Goal: Task Accomplishment & Management: Complete application form

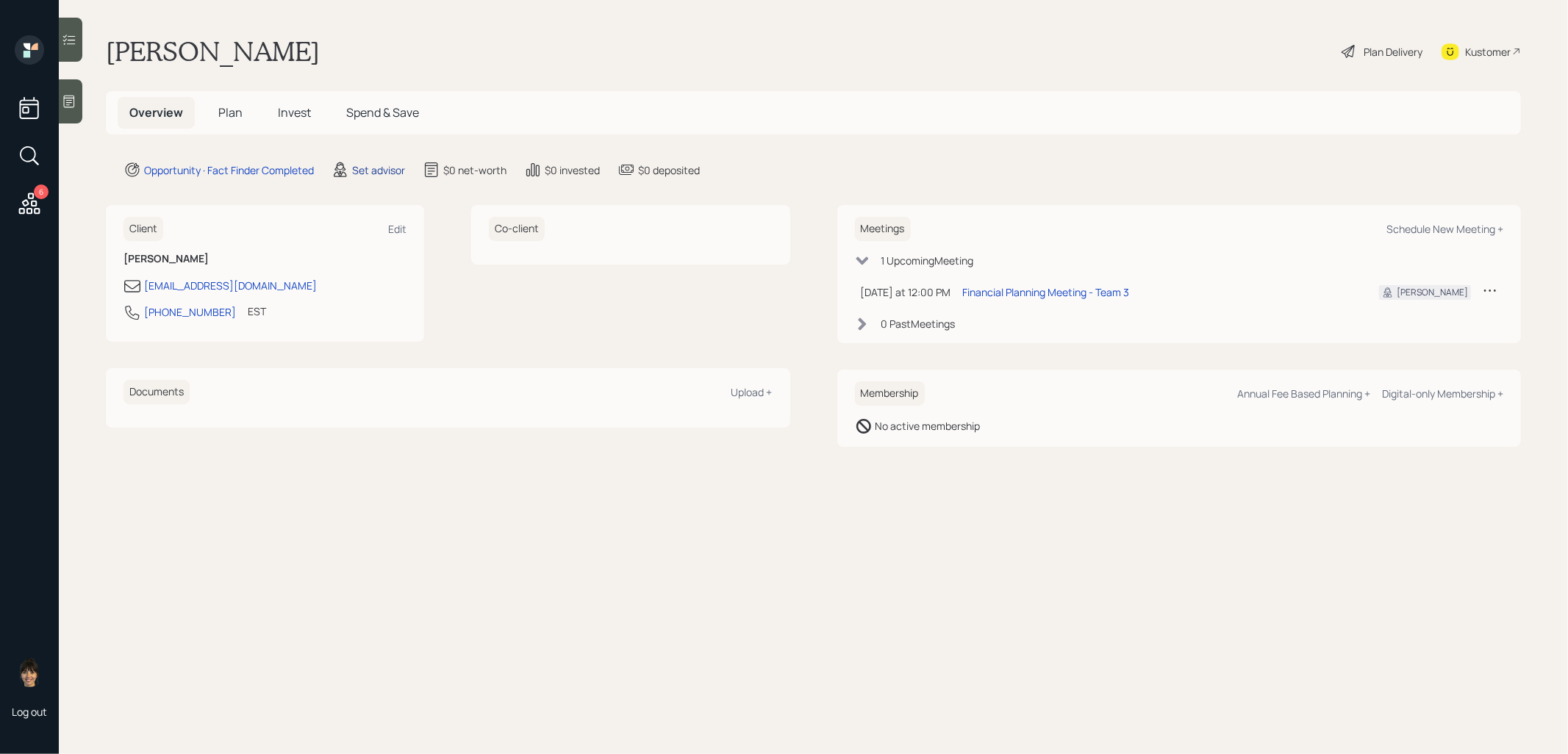
click at [374, 169] on div "Set advisor" at bounding box center [379, 170] width 53 height 15
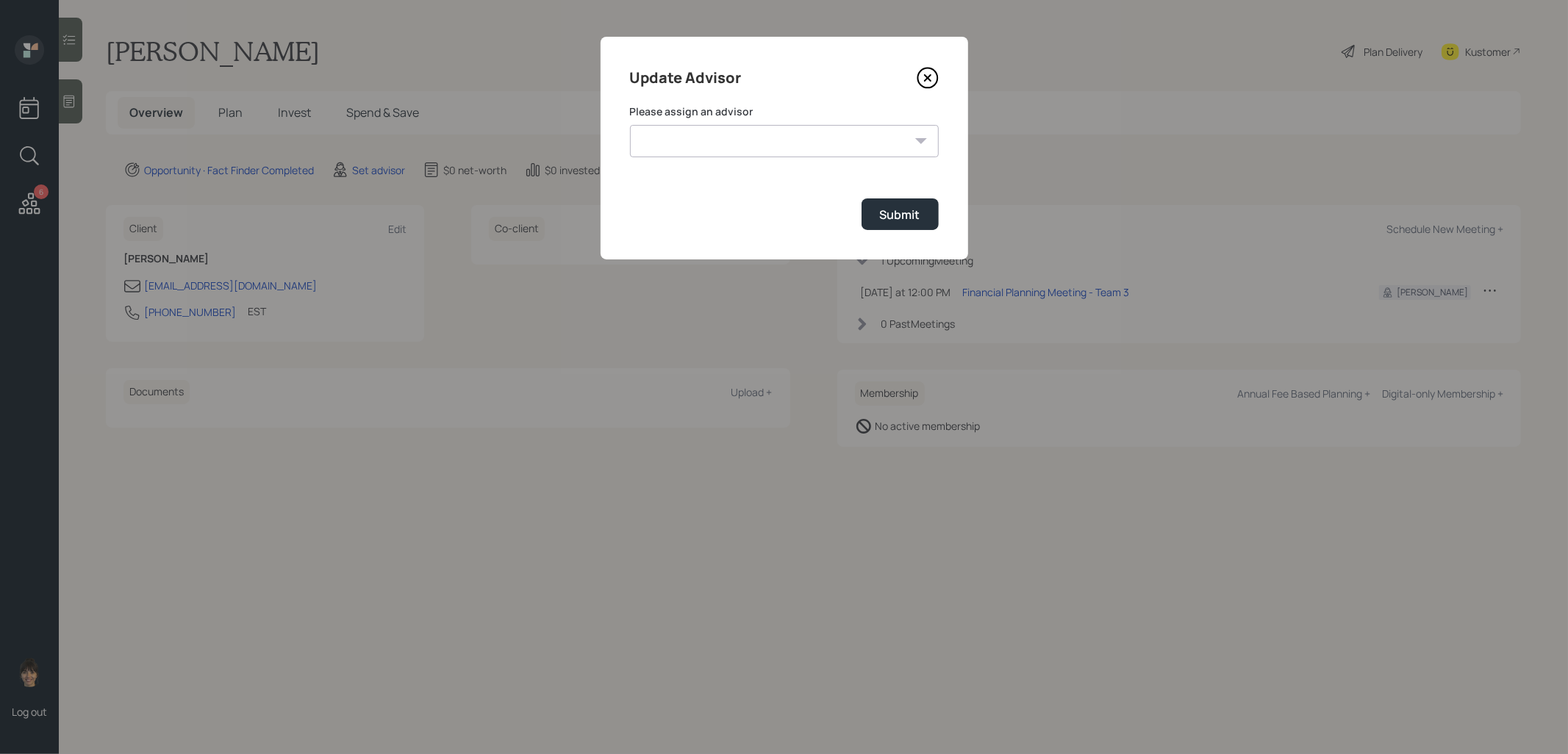
click at [822, 137] on select "[PERSON_NAME] [PERSON_NAME] End [PERSON_NAME] [PERSON_NAME] [PERSON_NAME] [PERS…" at bounding box center [784, 141] width 308 height 33
select select "8b79112e-3cfb-44f9-89e7-15267fe946c1"
click at [630, 125] on select "[PERSON_NAME] [PERSON_NAME] End [PERSON_NAME] [PERSON_NAME] [PERSON_NAME] [PERS…" at bounding box center [784, 141] width 308 height 33
click at [907, 214] on div "Submit" at bounding box center [900, 214] width 40 height 16
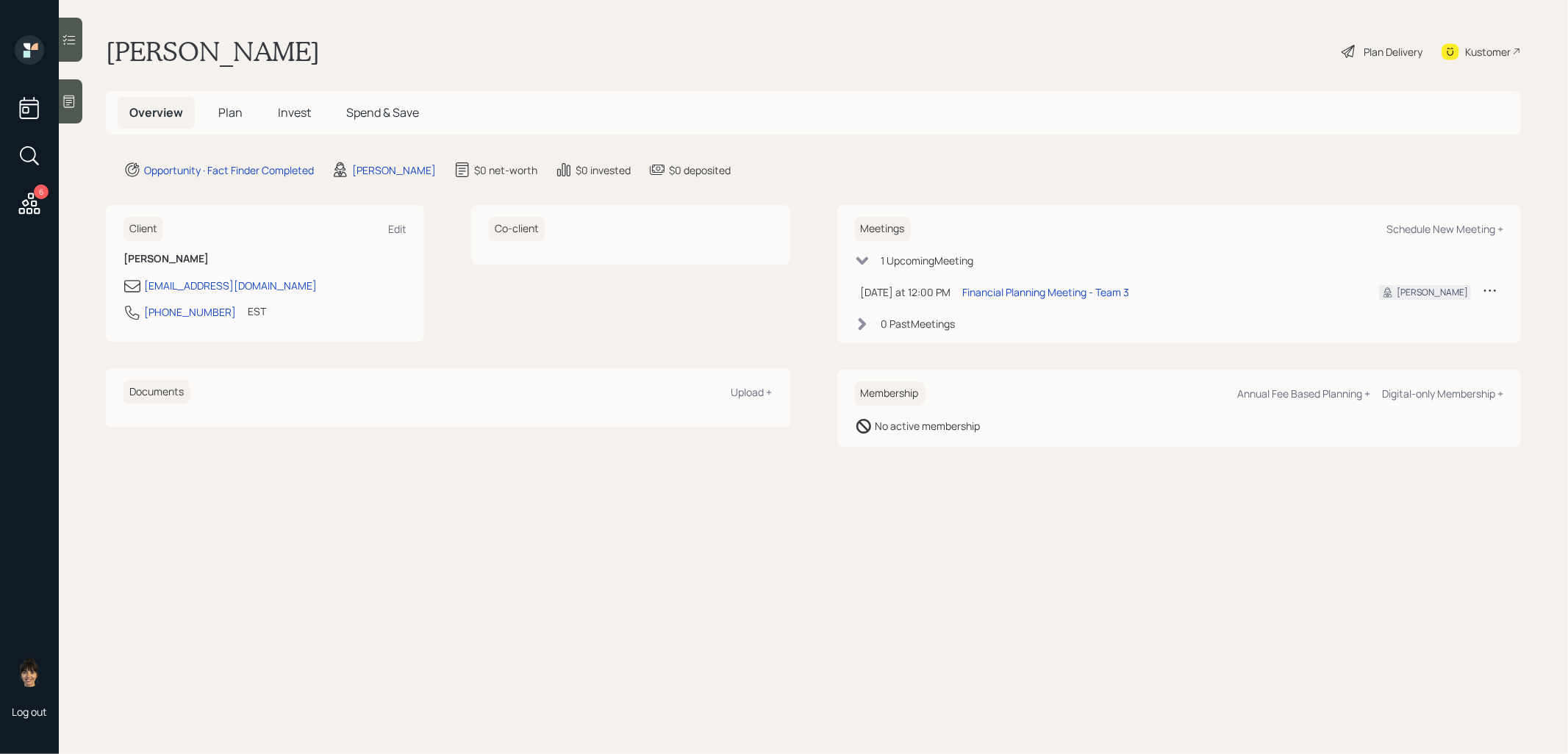
click at [67, 100] on icon at bounding box center [69, 101] width 11 height 12
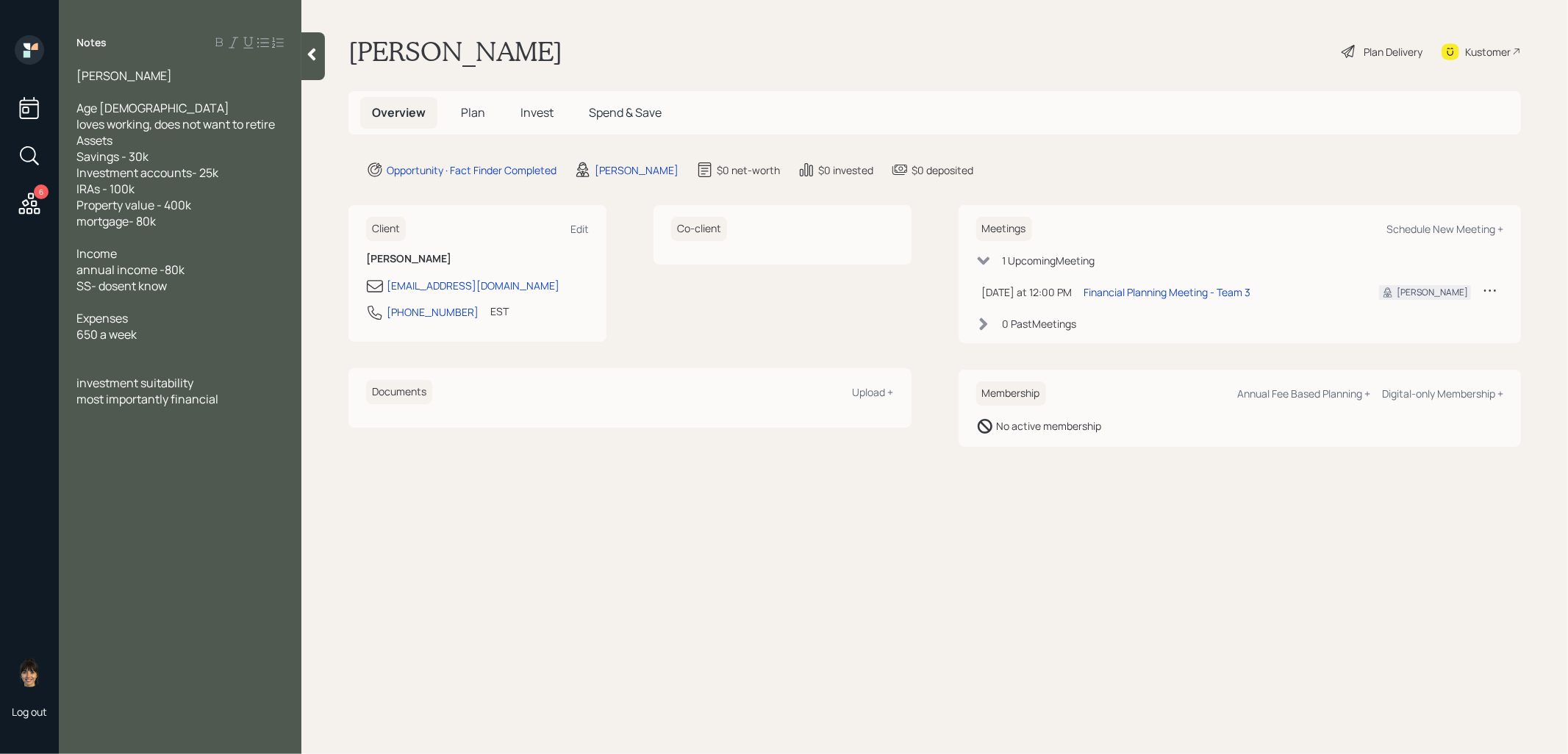
click at [472, 110] on span "Plan" at bounding box center [473, 112] width 24 height 16
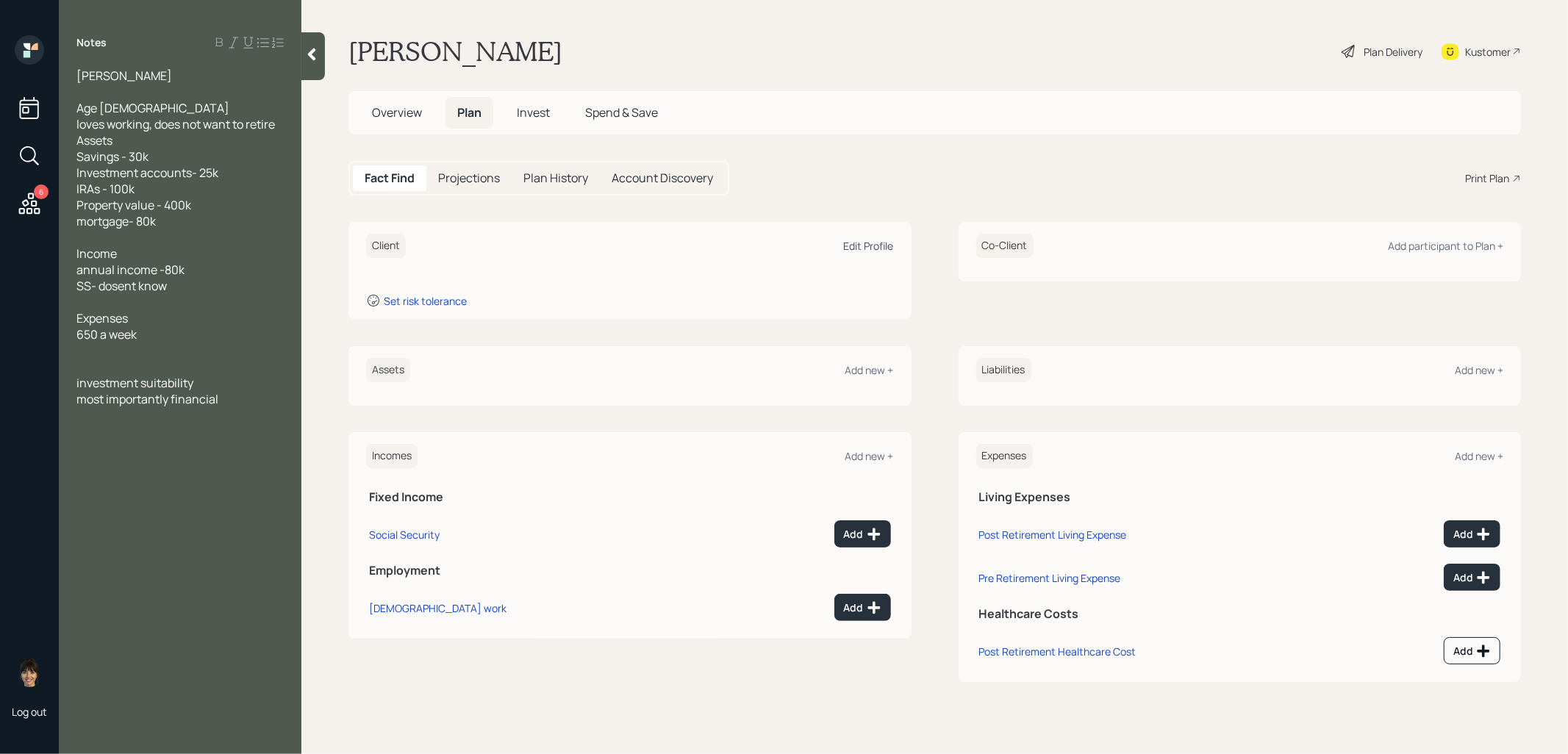
click at [853, 250] on div "Edit Profile" at bounding box center [869, 246] width 50 height 14
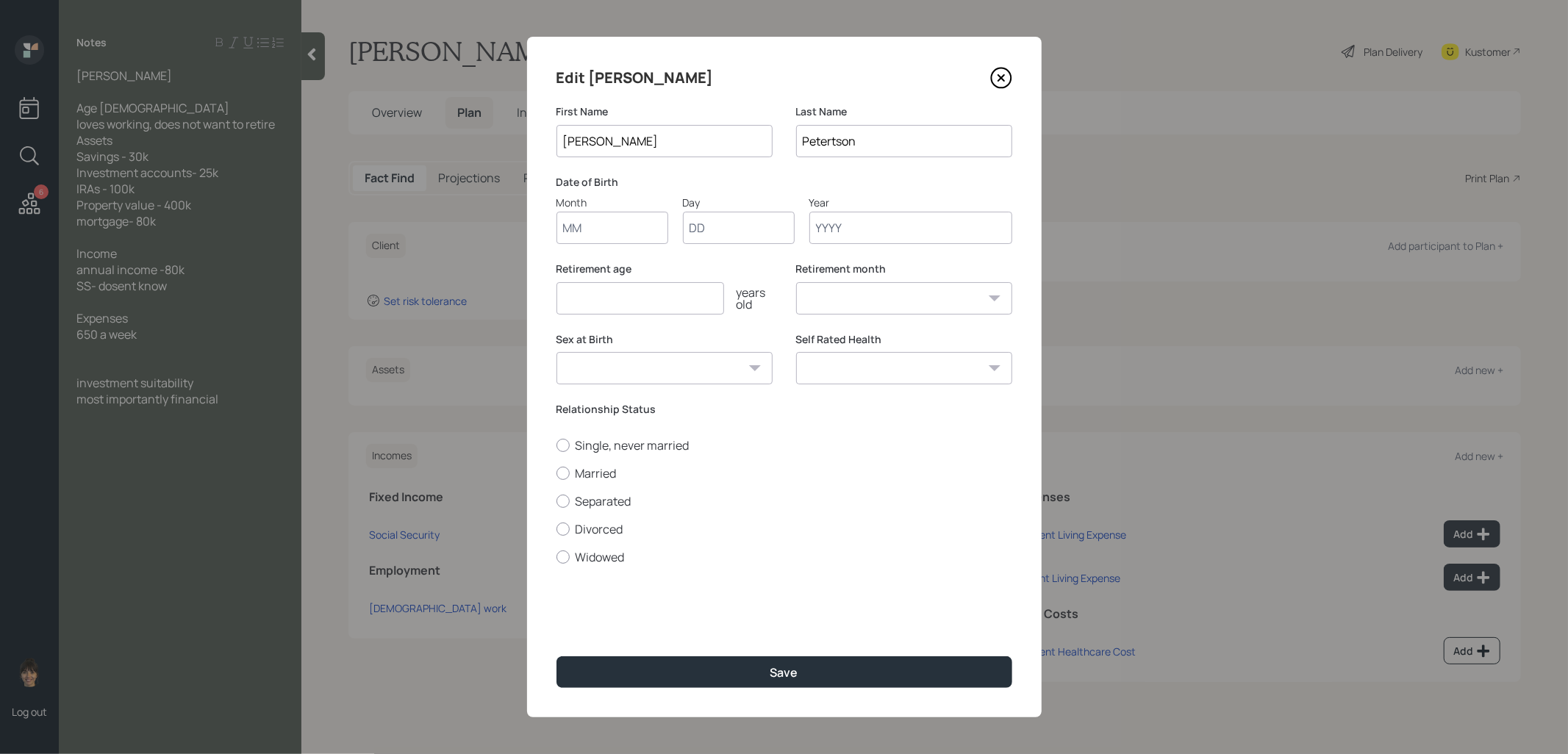
click at [638, 231] on input "Month" at bounding box center [612, 228] width 111 height 33
type input "01"
type input "1970"
select select "1"
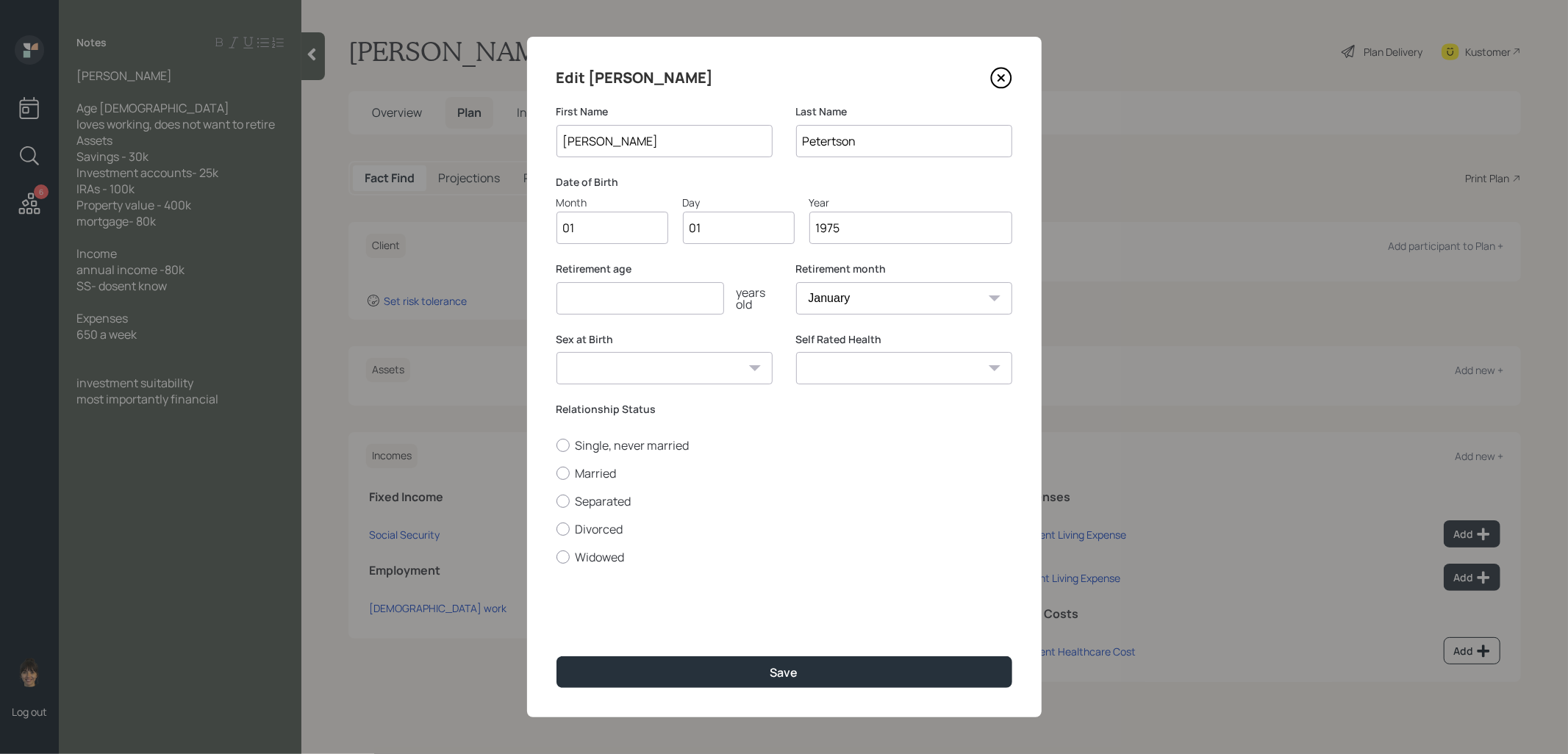
type input "1975"
click at [588, 303] on input "number" at bounding box center [640, 299] width 167 height 33
type input "67"
click at [697, 672] on button "Save" at bounding box center [784, 671] width 455 height 32
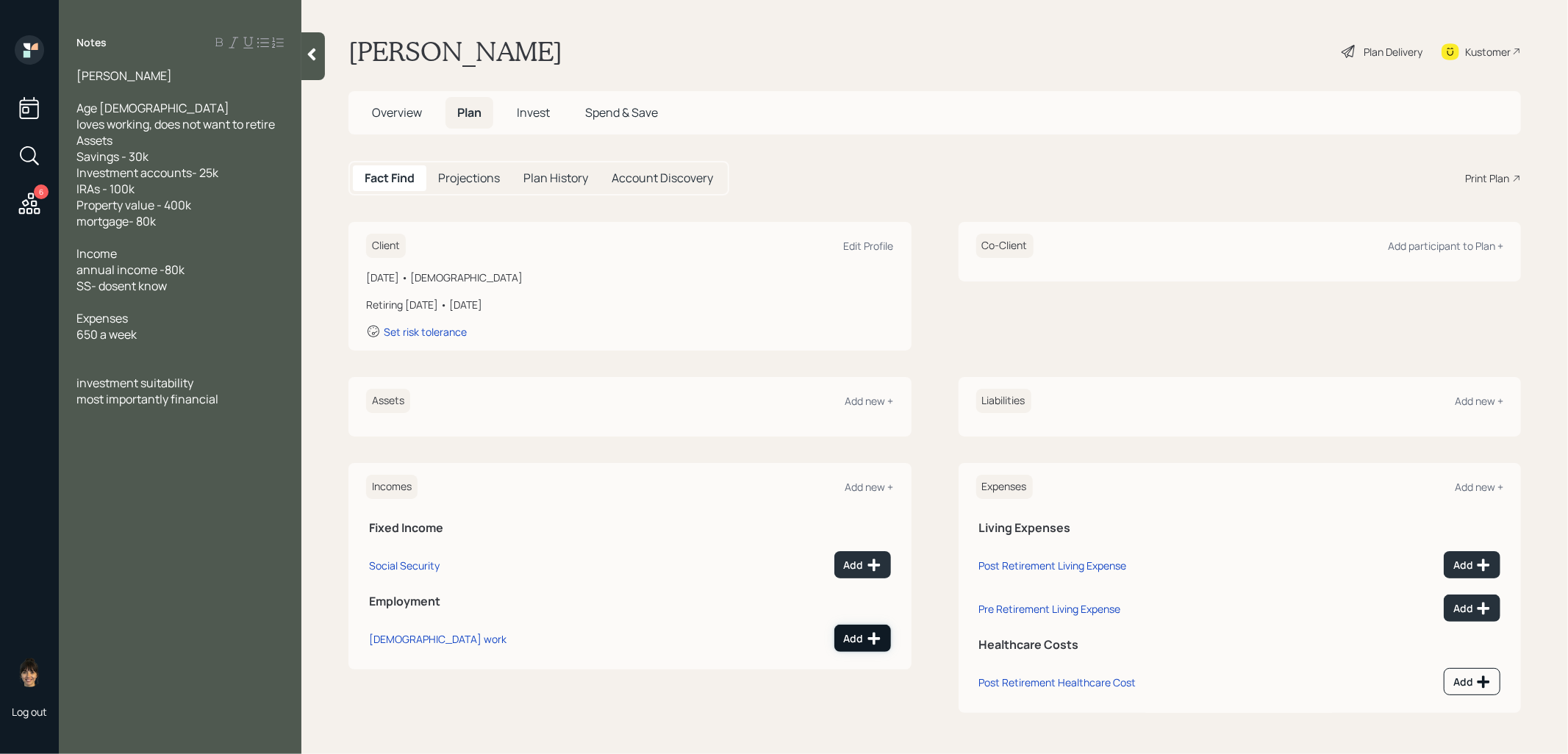
click at [852, 640] on div "Add" at bounding box center [862, 638] width 37 height 14
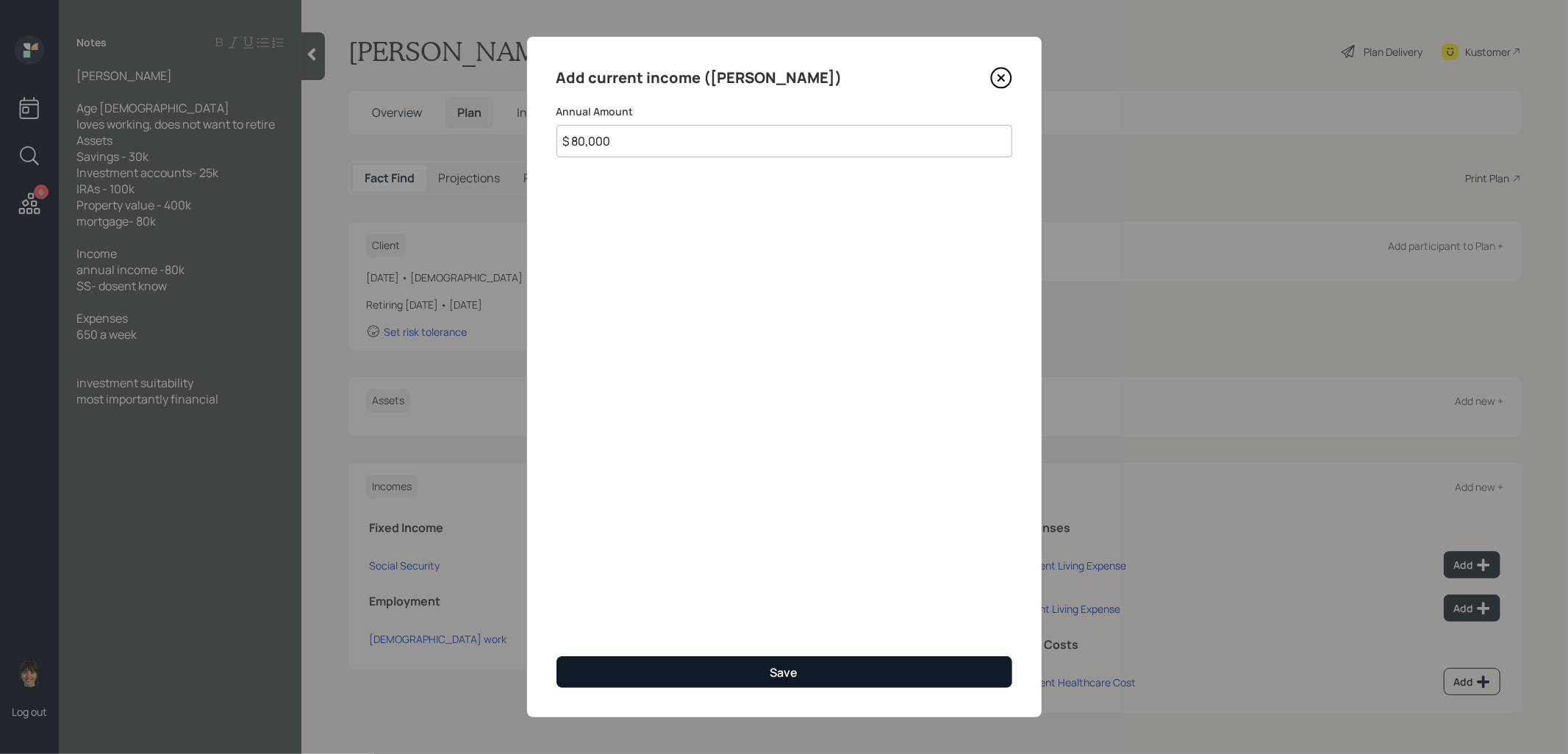
type input "$ 80,000"
click at [835, 674] on button "Save" at bounding box center [784, 671] width 455 height 32
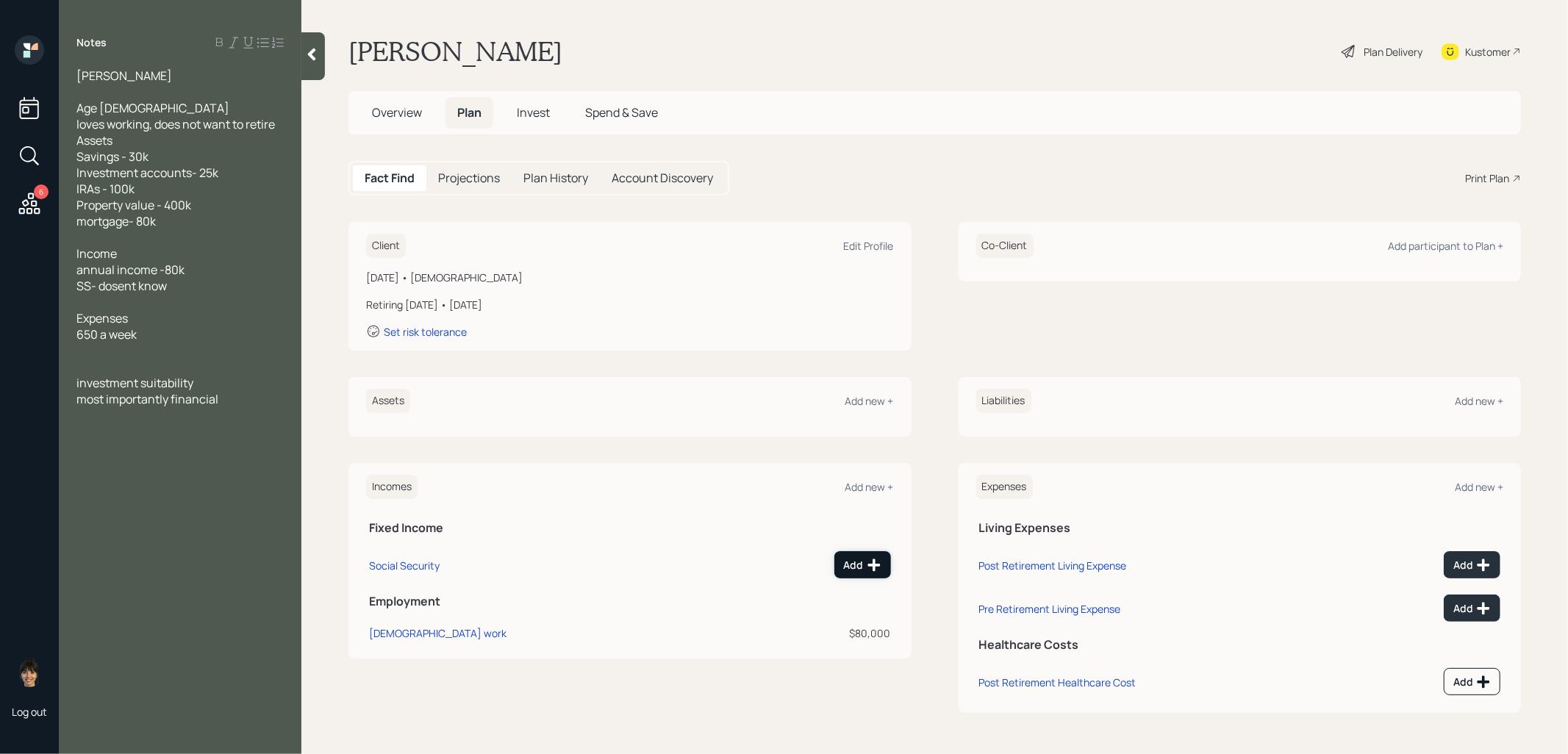
click at [865, 565] on div "Add" at bounding box center [862, 565] width 37 height 14
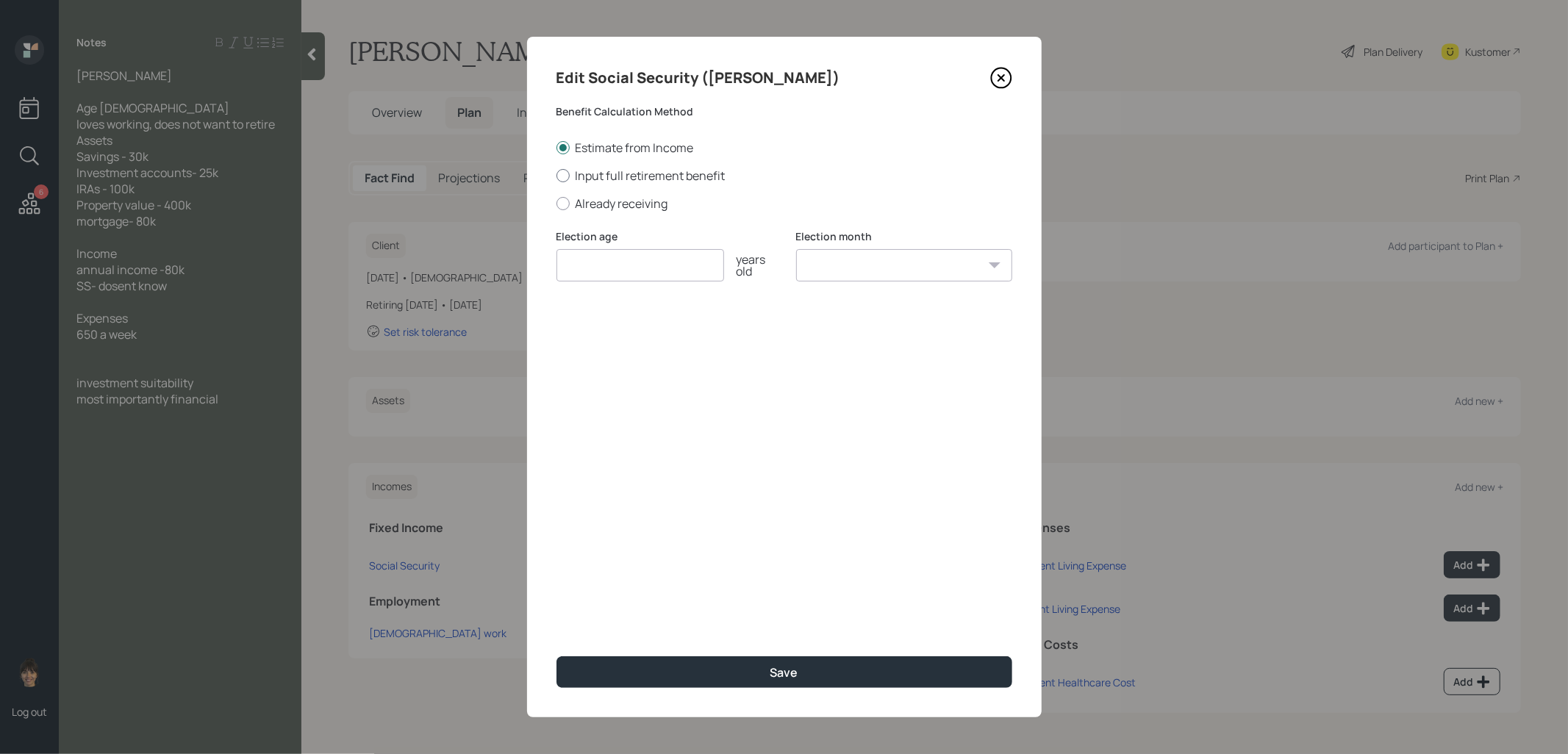
click at [564, 175] on div at bounding box center [563, 176] width 13 height 13
click at [556, 175] on input "Input full retirement benefit" at bounding box center [555, 175] width 1 height 1
radio input "true"
click at [584, 261] on input "number" at bounding box center [640, 265] width 167 height 33
type input "67"
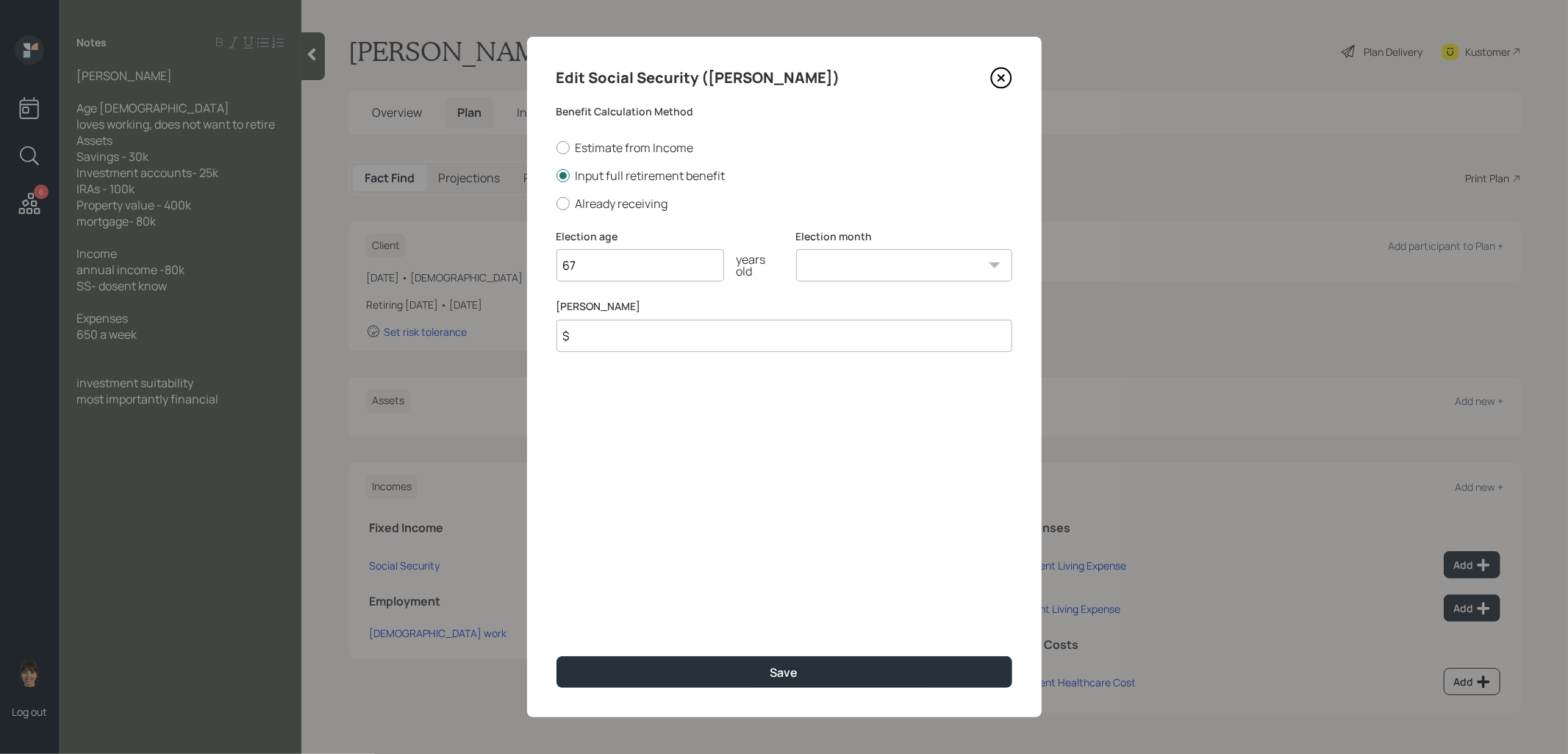
click at [819, 274] on select "January February March April May June July August September October November De…" at bounding box center [904, 265] width 216 height 33
select select "1"
click at [796, 249] on select "January February March April May June July August September October November De…" at bounding box center [904, 265] width 216 height 33
click at [753, 338] on input "$" at bounding box center [784, 336] width 455 height 33
type input "$ 1"
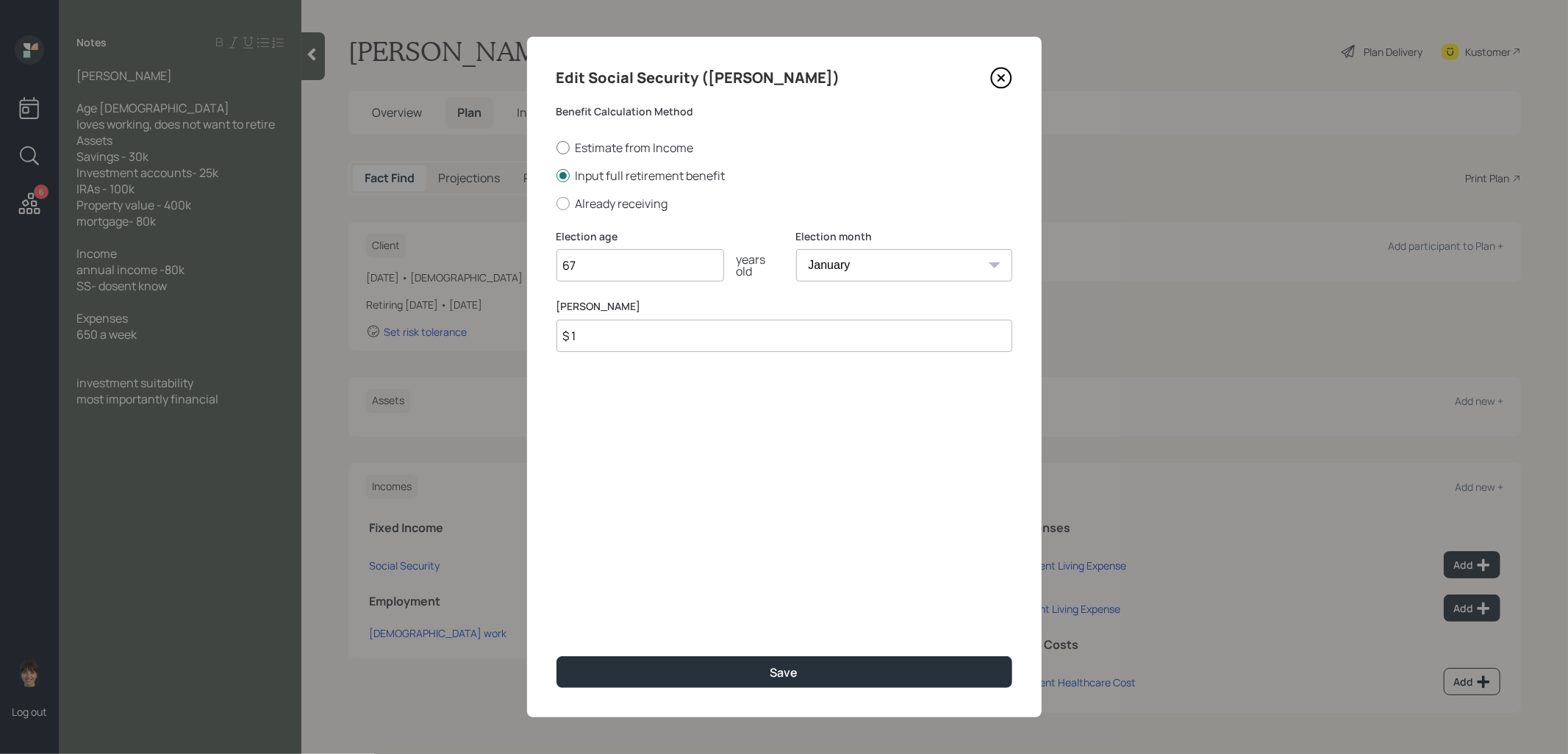
click at [560, 146] on div at bounding box center [563, 148] width 13 height 13
click at [556, 147] on input "Estimate from Income" at bounding box center [555, 147] width 1 height 1
radio input "true"
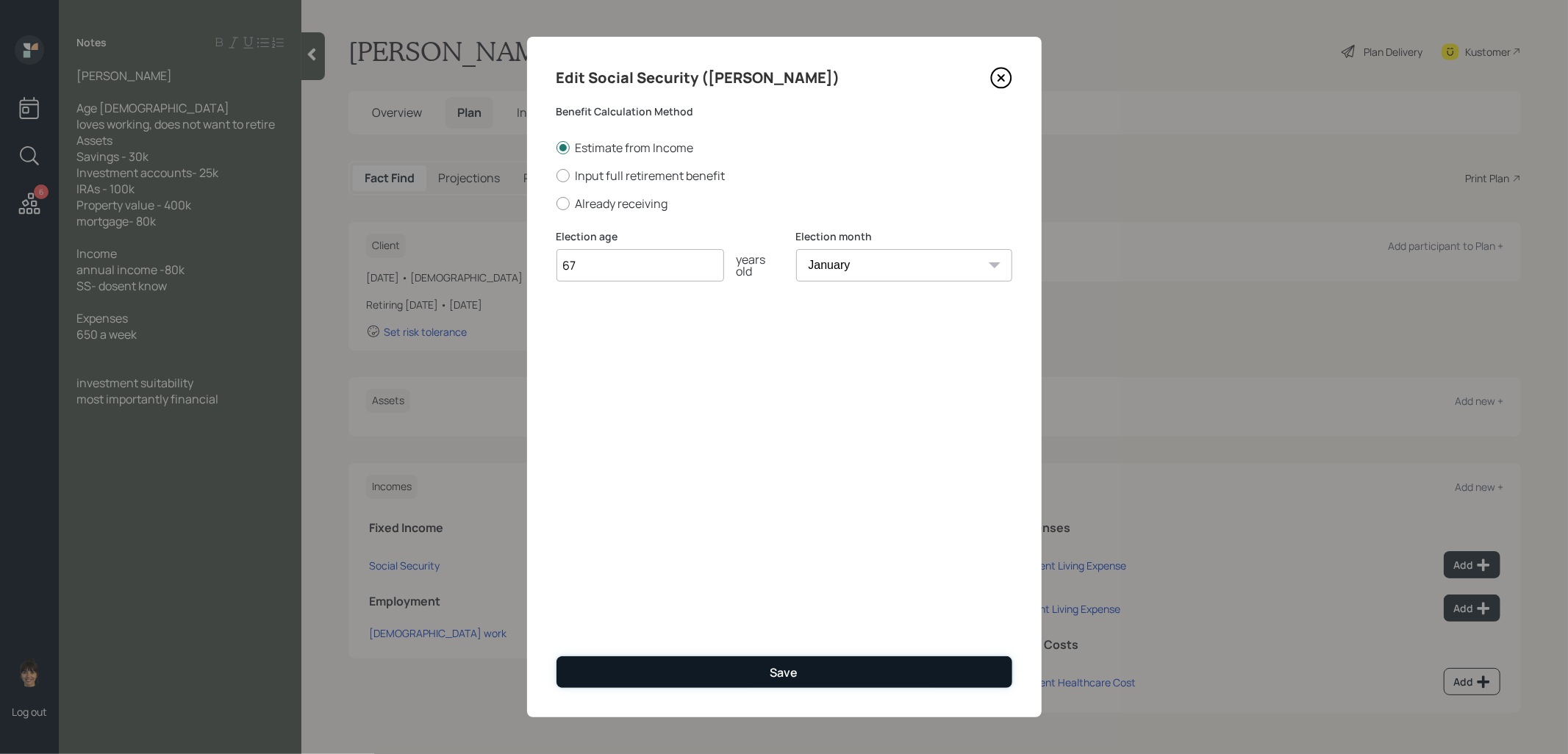
click at [709, 674] on button "Save" at bounding box center [784, 671] width 455 height 32
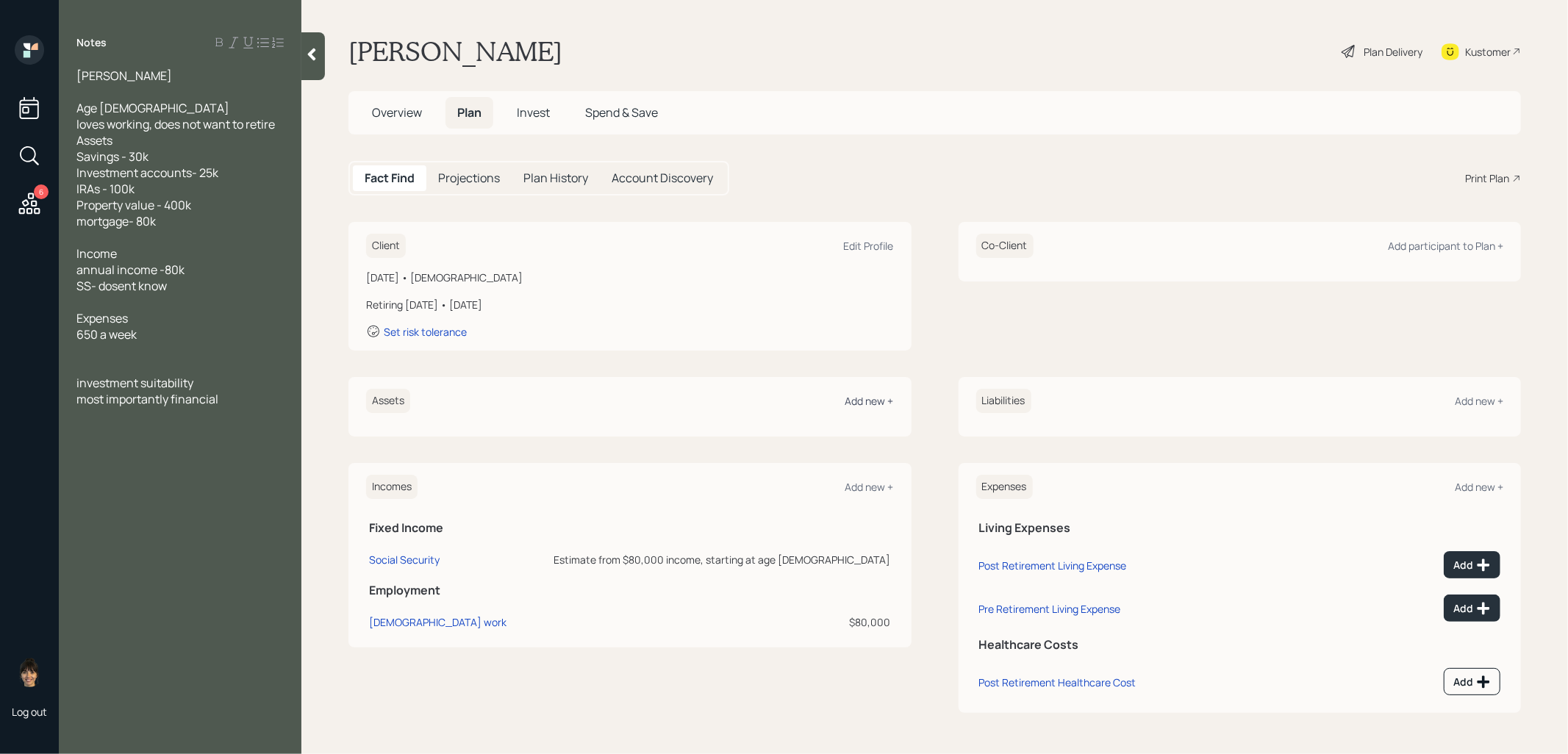
click at [872, 405] on div "Add new +" at bounding box center [870, 401] width 49 height 14
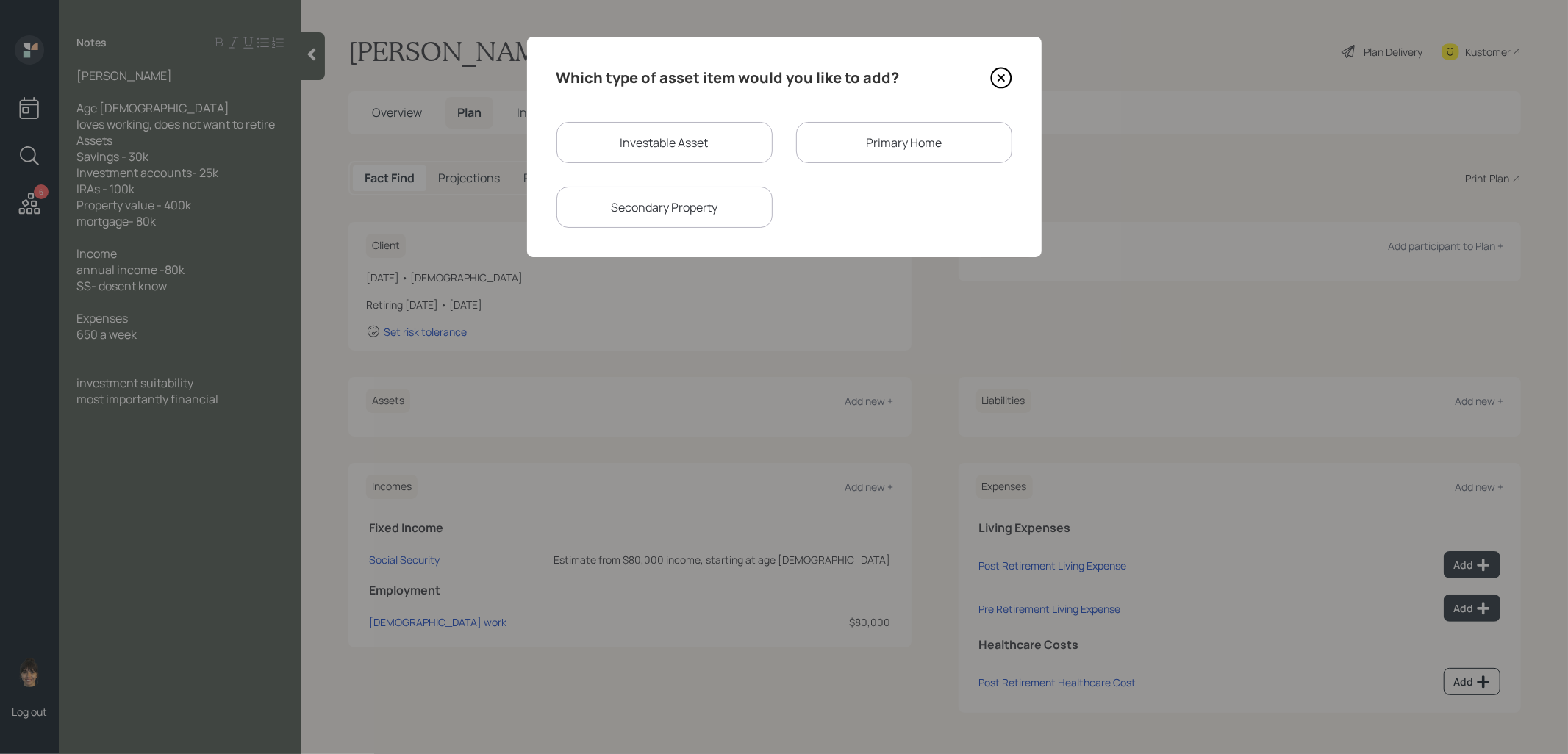
click at [683, 136] on div "Investable Asset" at bounding box center [664, 142] width 216 height 41
select select "taxable"
select select "balanced"
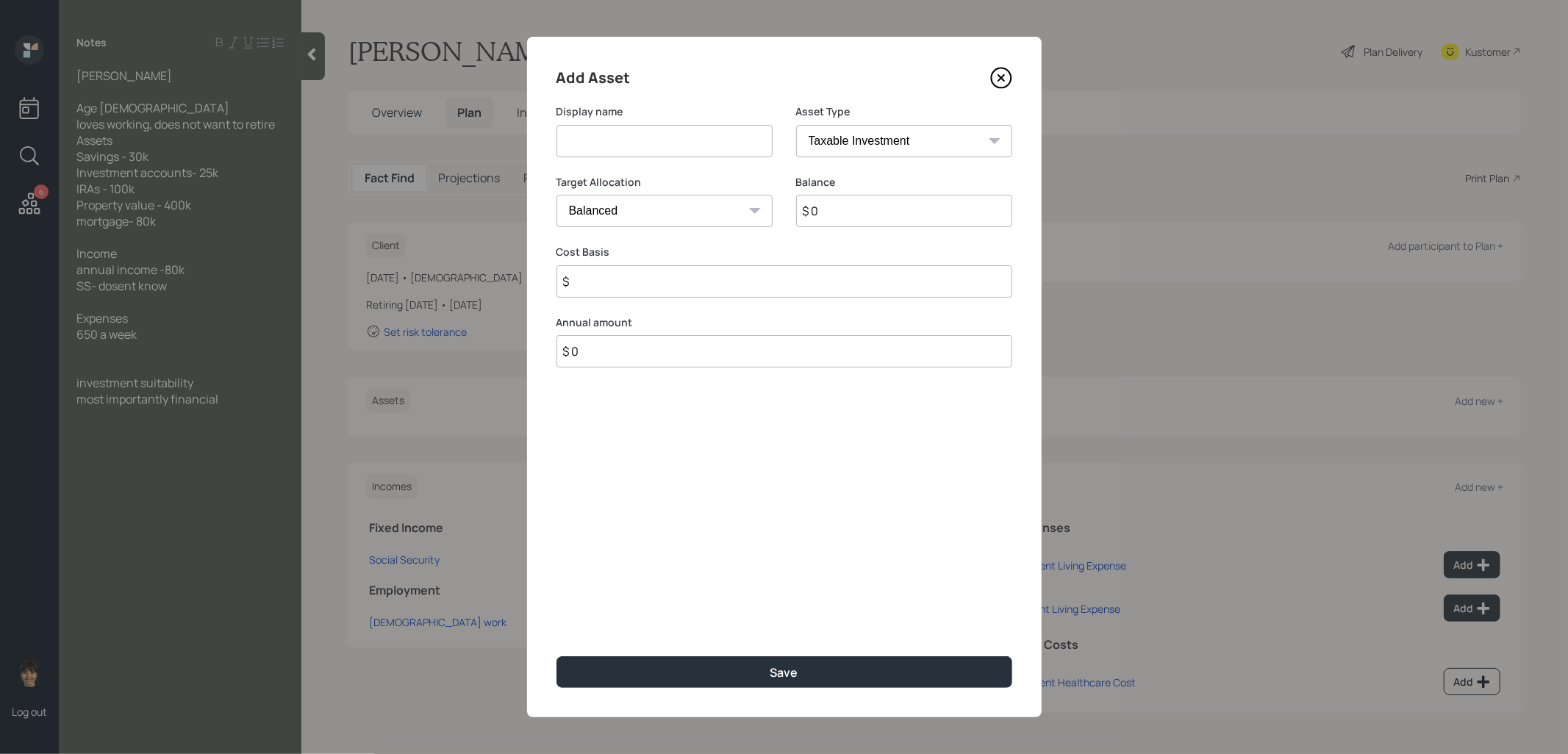
click at [672, 153] on input at bounding box center [664, 141] width 216 height 33
type input "Savings"
click at [900, 214] on input "$ 0" at bounding box center [904, 211] width 216 height 33
type input "$ 30,000"
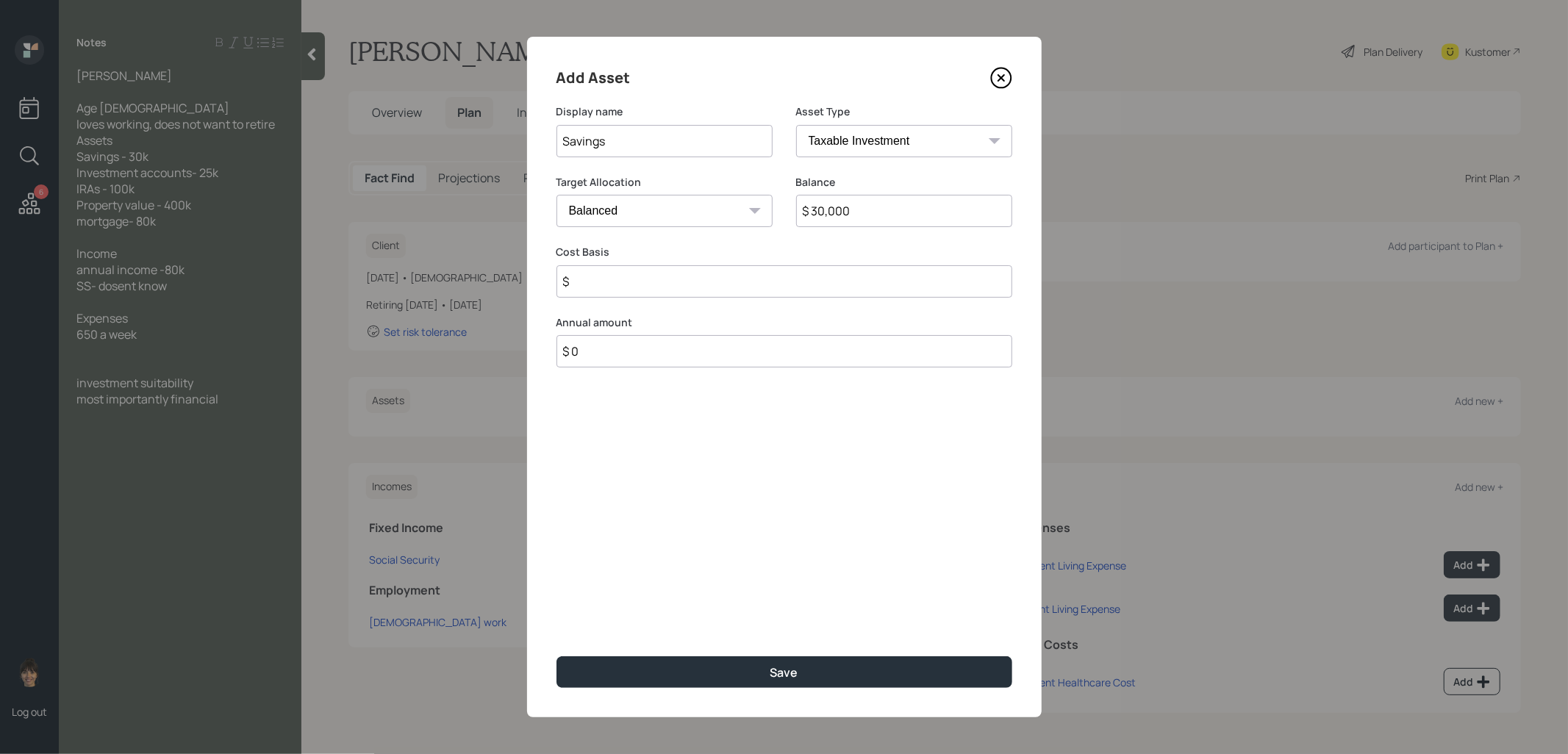
click at [753, 273] on input "$" at bounding box center [784, 281] width 455 height 33
type input "$ 30,000"
click at [697, 211] on select "Cash Conservative Balanced Aggressive" at bounding box center [664, 211] width 216 height 33
select select "uninvested"
click at [556, 195] on select "Cash Conservative Balanced Aggressive" at bounding box center [664, 211] width 216 height 33
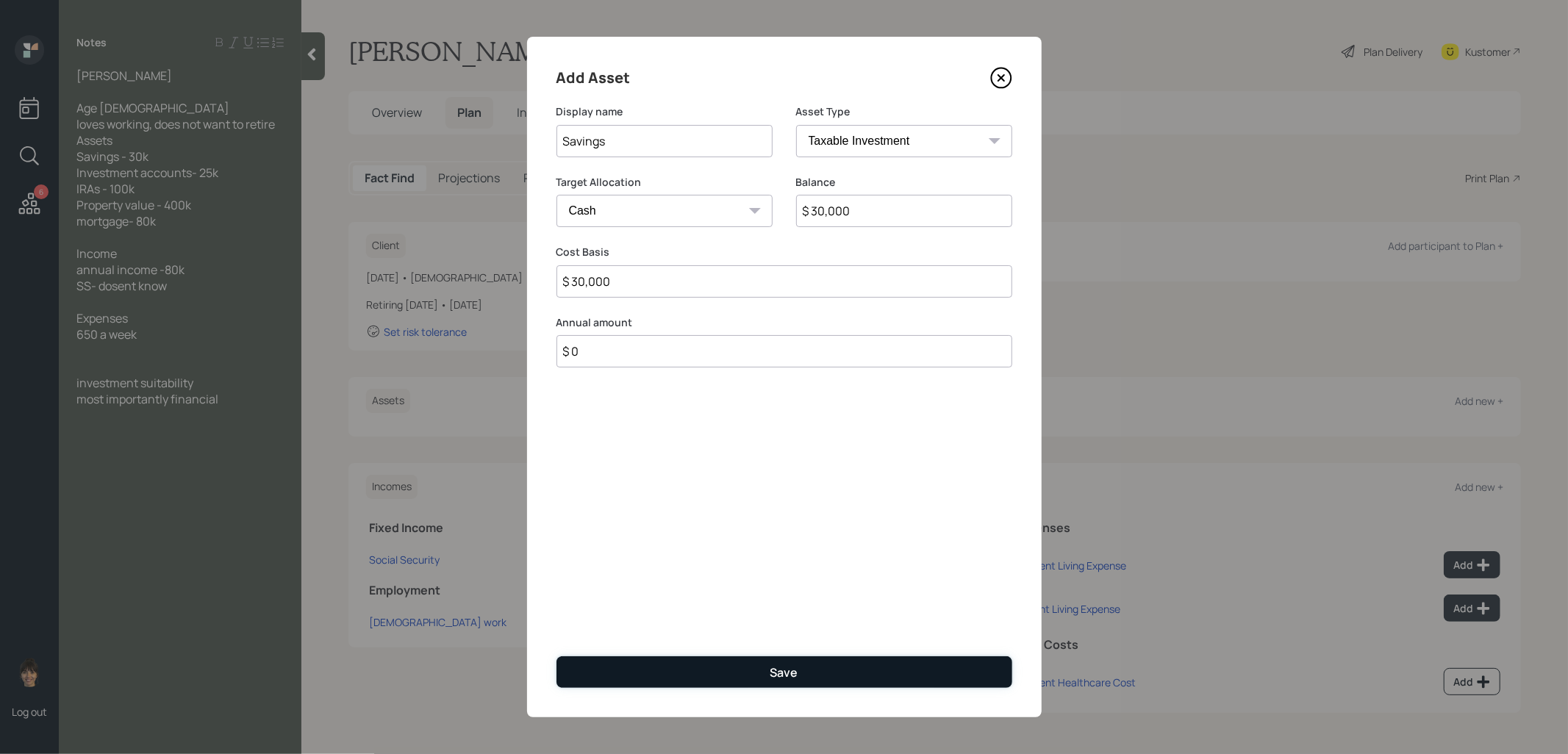
click at [731, 674] on button "Save" at bounding box center [784, 671] width 455 height 32
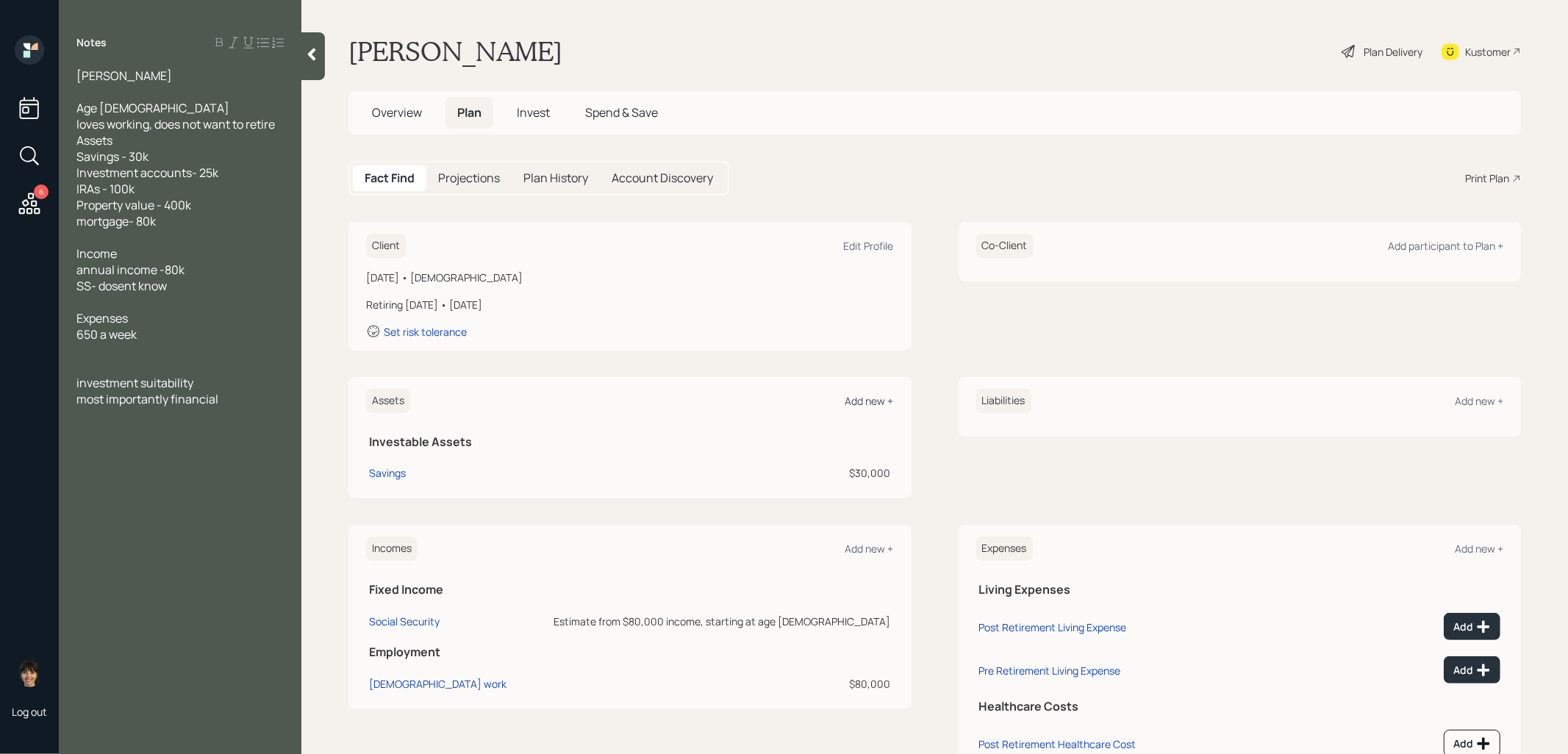
click at [866, 399] on div "Add new +" at bounding box center [870, 401] width 49 height 14
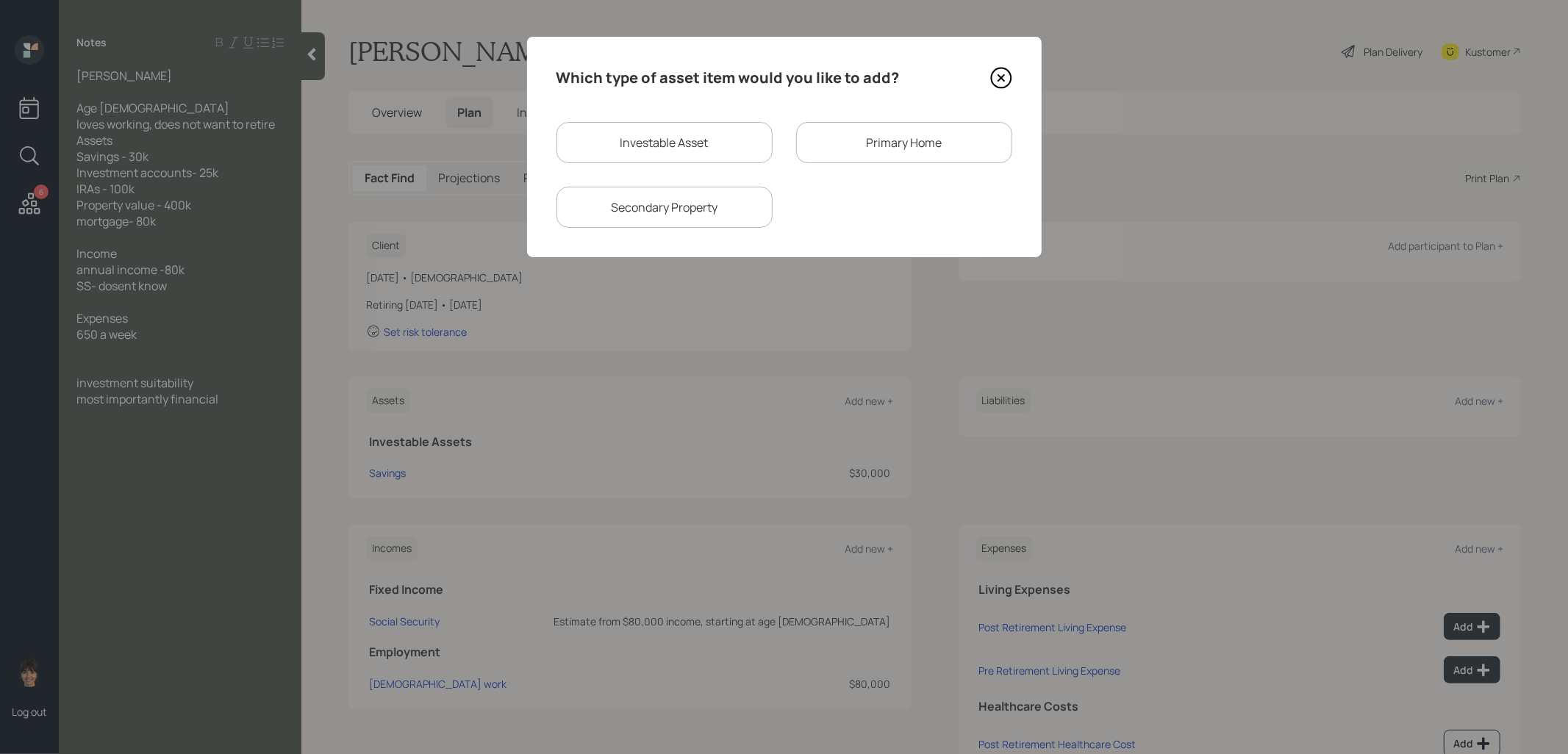
click at [623, 142] on div "Investable Asset" at bounding box center [664, 142] width 216 height 41
select select "taxable"
select select "balanced"
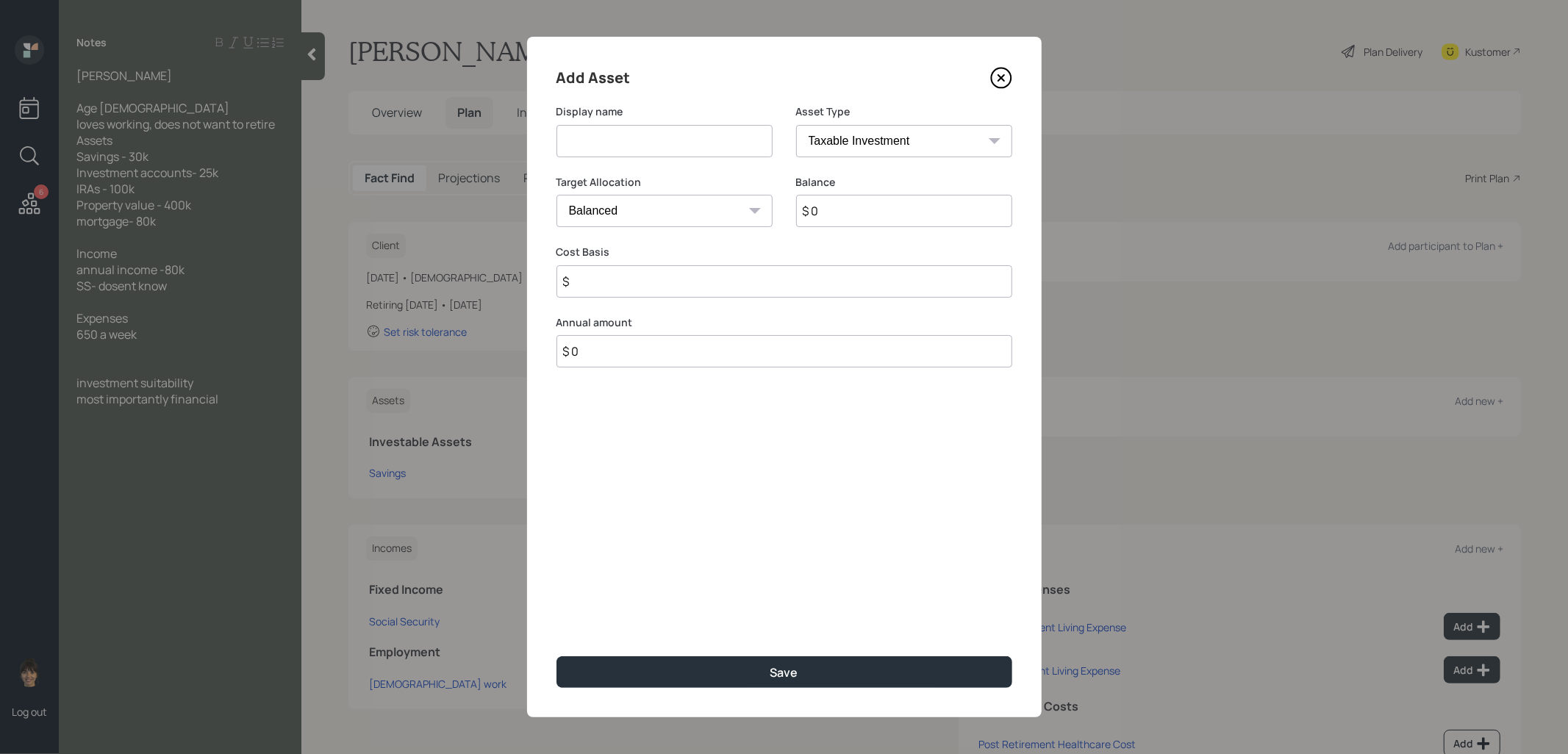
click at [623, 142] on input at bounding box center [664, 141] width 216 height 33
type input "IRA"
click at [906, 139] on select "SEP [PERSON_NAME] IRA 401(k) [PERSON_NAME] 401(k) 403(b) [PERSON_NAME] 403(b) 4…" at bounding box center [904, 141] width 216 height 33
select select "ira"
click at [796, 125] on select "SEP [PERSON_NAME] IRA 401(k) [PERSON_NAME] 401(k) 403(b) [PERSON_NAME] 403(b) 4…" at bounding box center [904, 141] width 216 height 33
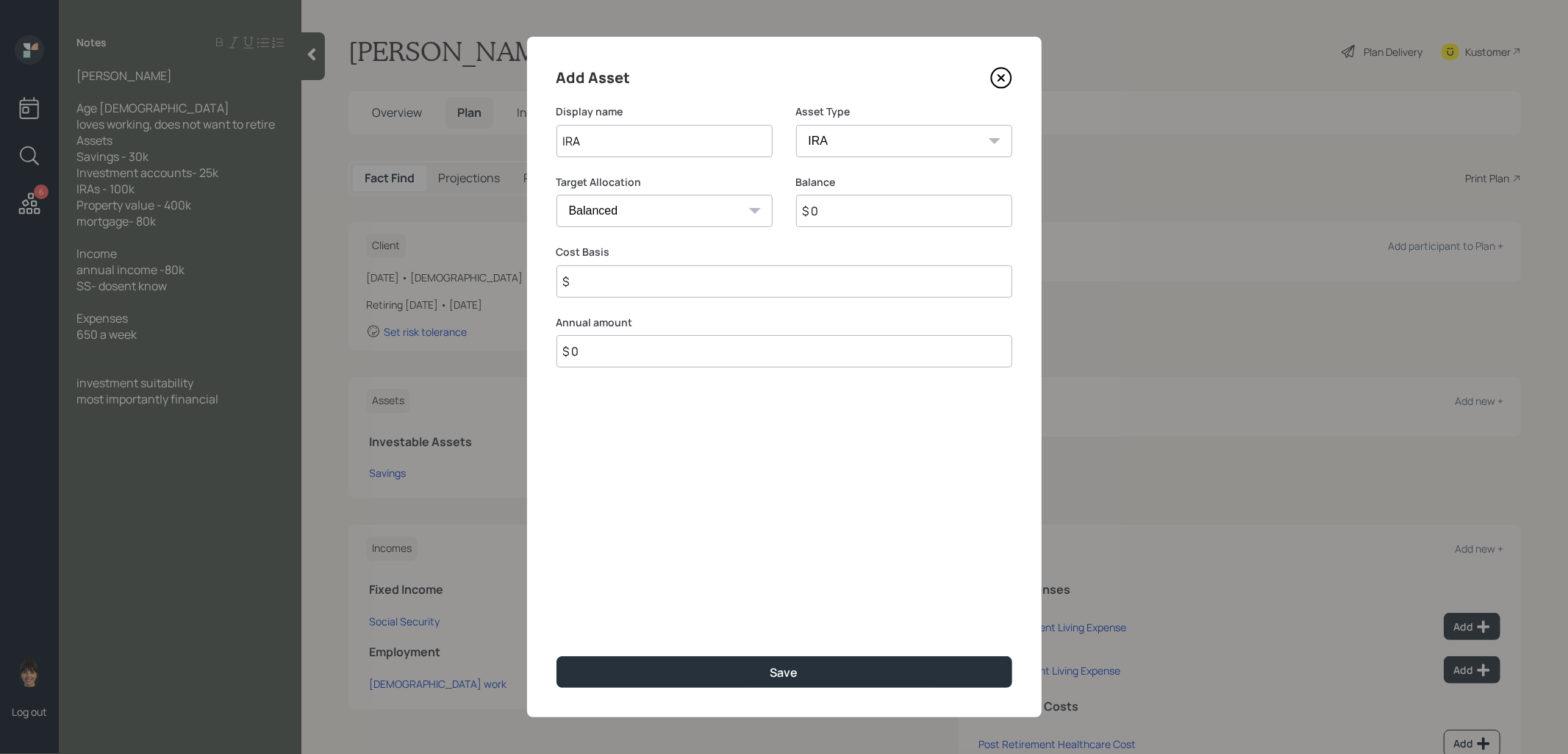
type input "$"
click at [844, 213] on input "$ 0" at bounding box center [904, 211] width 216 height 33
type input "$ 100,000"
click at [716, 280] on input "$" at bounding box center [784, 281] width 455 height 33
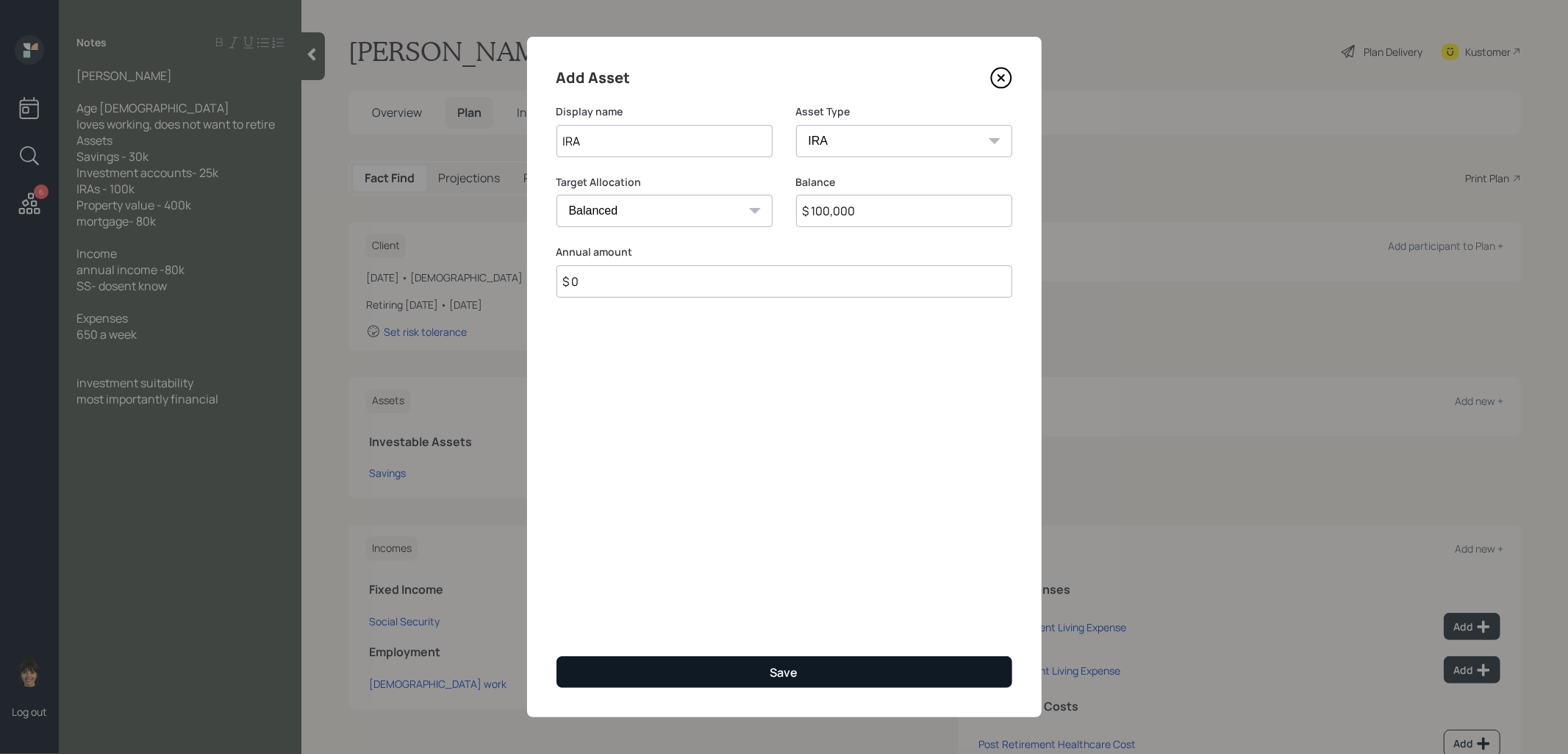
type input "$ 0"
click at [727, 669] on button "Save" at bounding box center [784, 671] width 455 height 32
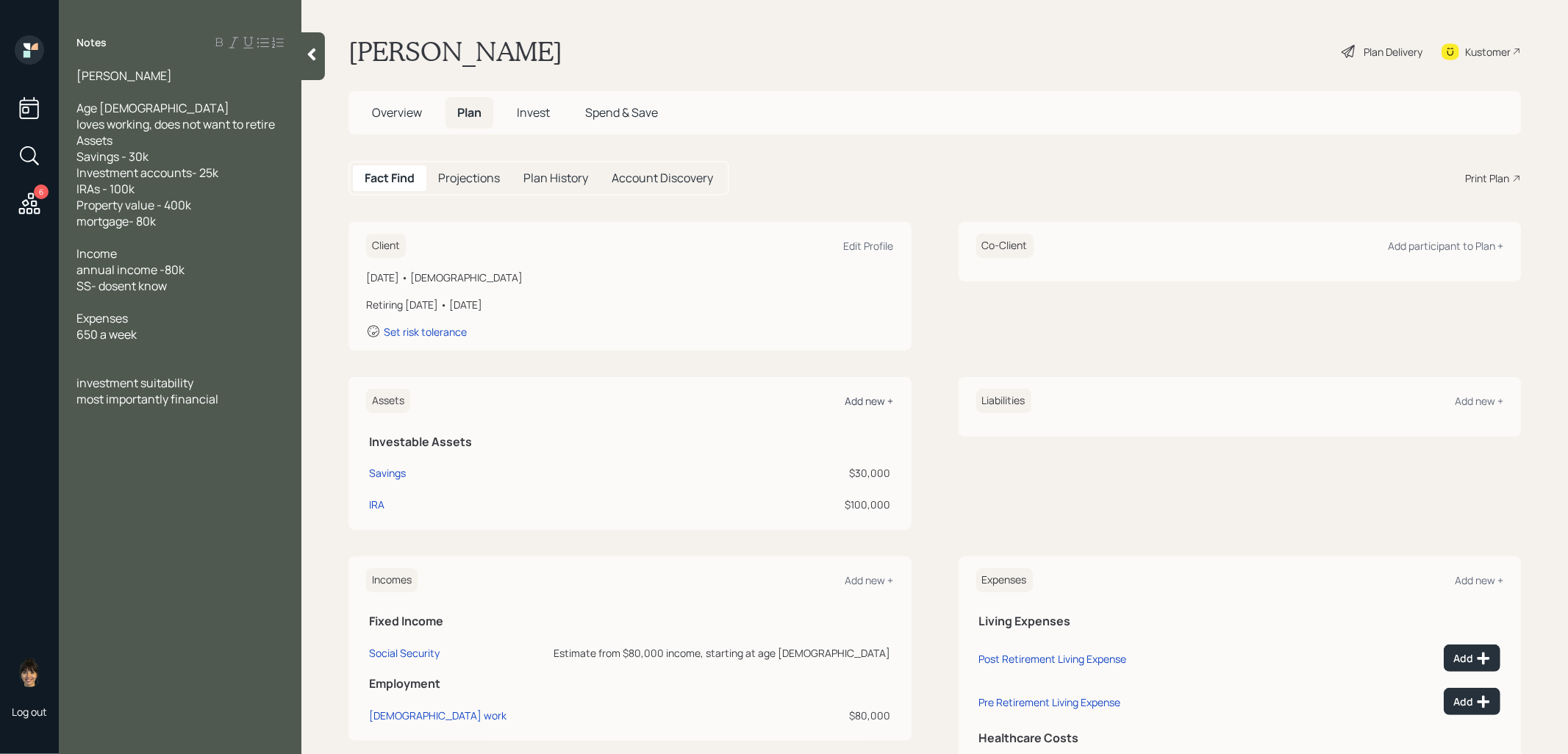
click at [882, 406] on div "Add new +" at bounding box center [870, 401] width 49 height 14
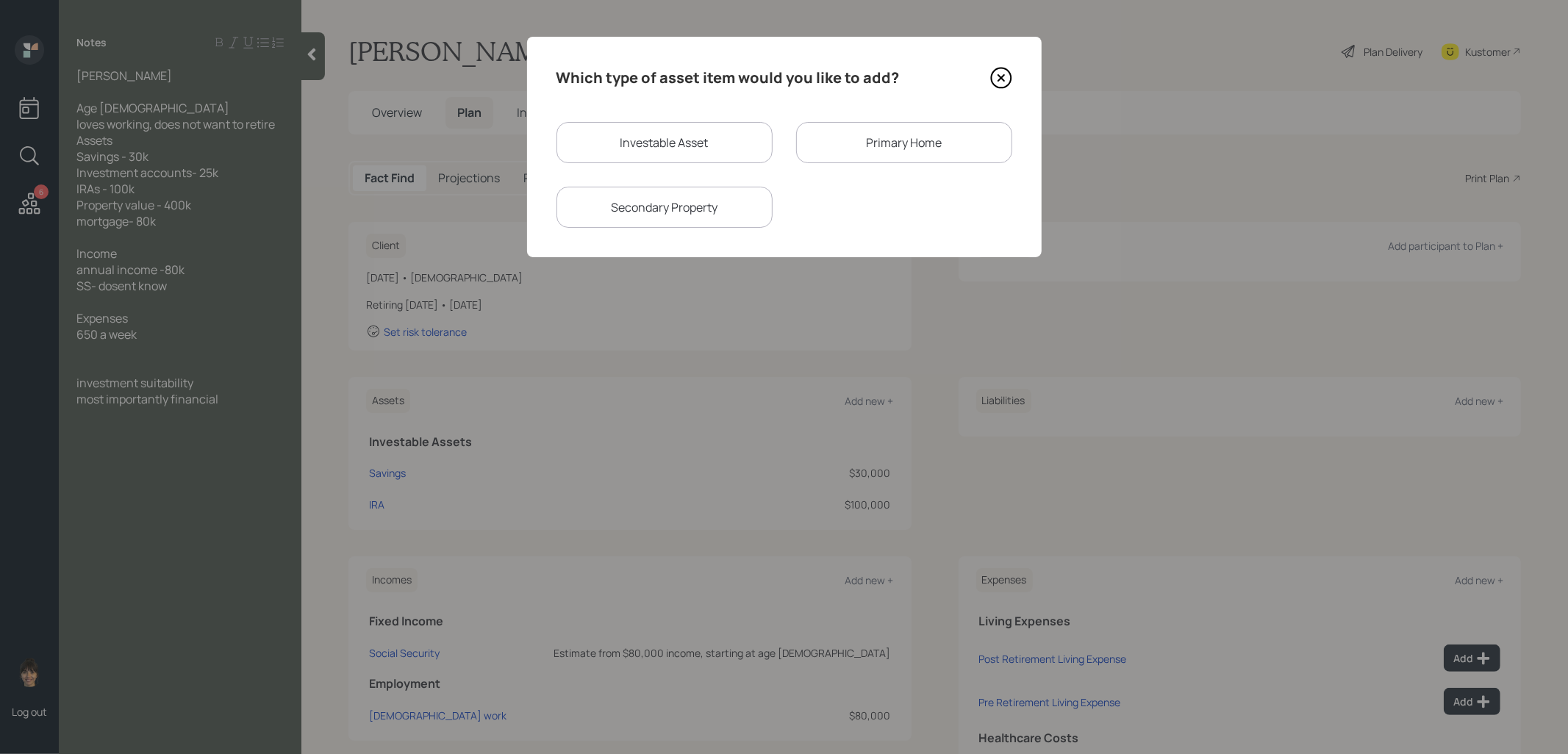
click at [737, 144] on div "Investable Asset" at bounding box center [664, 142] width 216 height 41
select select "taxable"
select select "balanced"
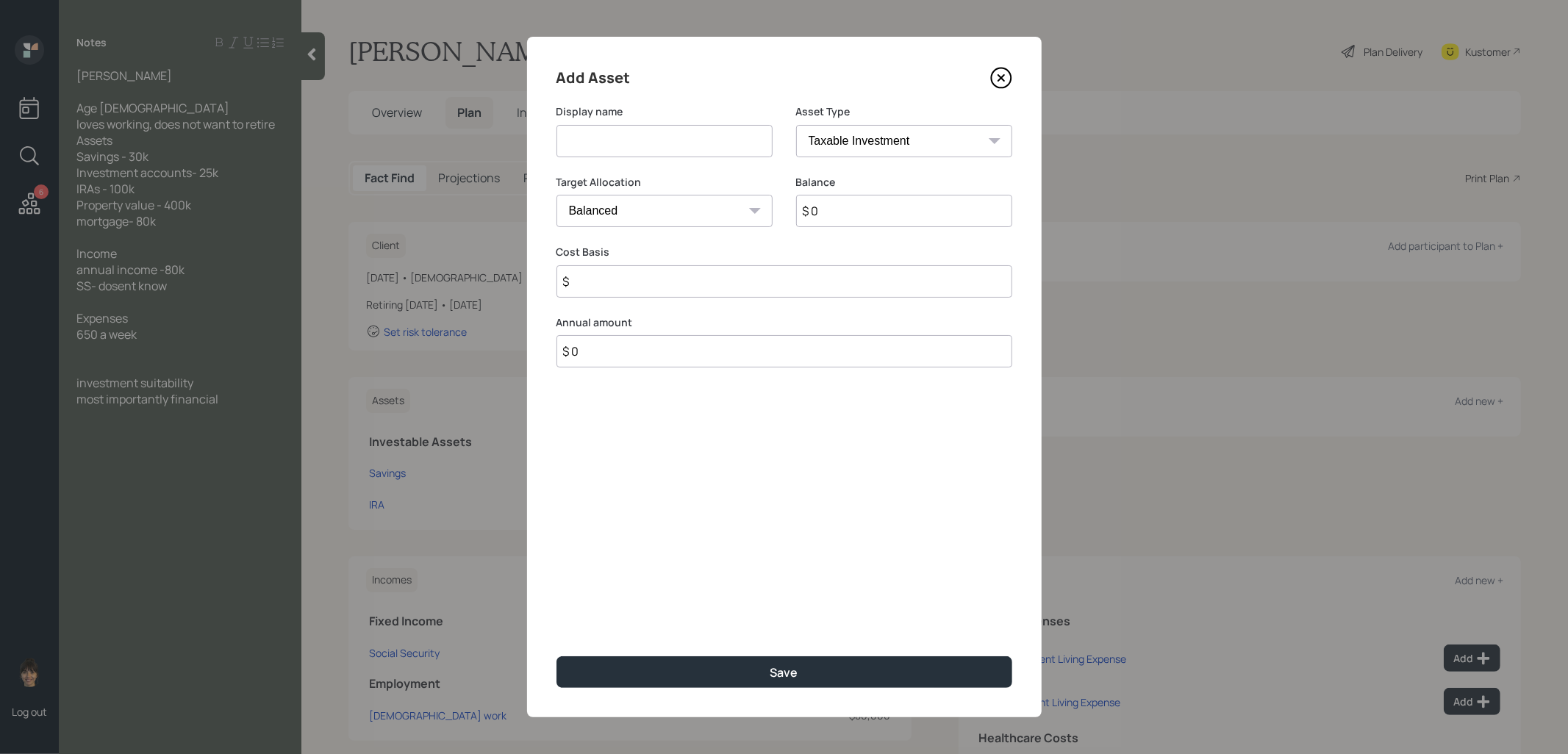
click at [737, 144] on input at bounding box center [664, 141] width 216 height 33
type input "Brokerage"
click at [844, 216] on input "$ 0" at bounding box center [904, 211] width 216 height 33
type input "$ 25,000"
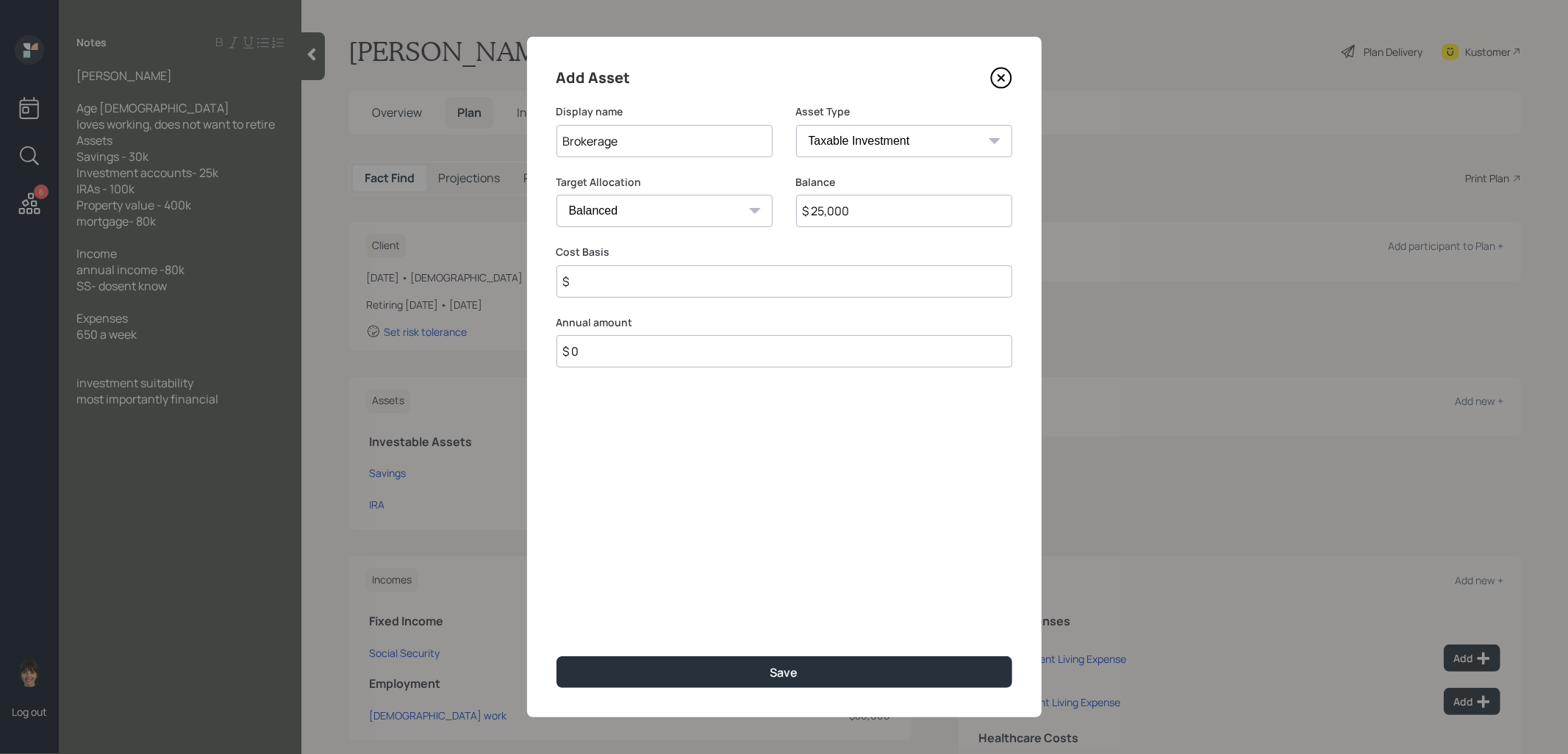
click at [695, 282] on input "$" at bounding box center [784, 281] width 455 height 33
type input "$ 10,000"
click at [753, 677] on button "Save" at bounding box center [784, 671] width 455 height 32
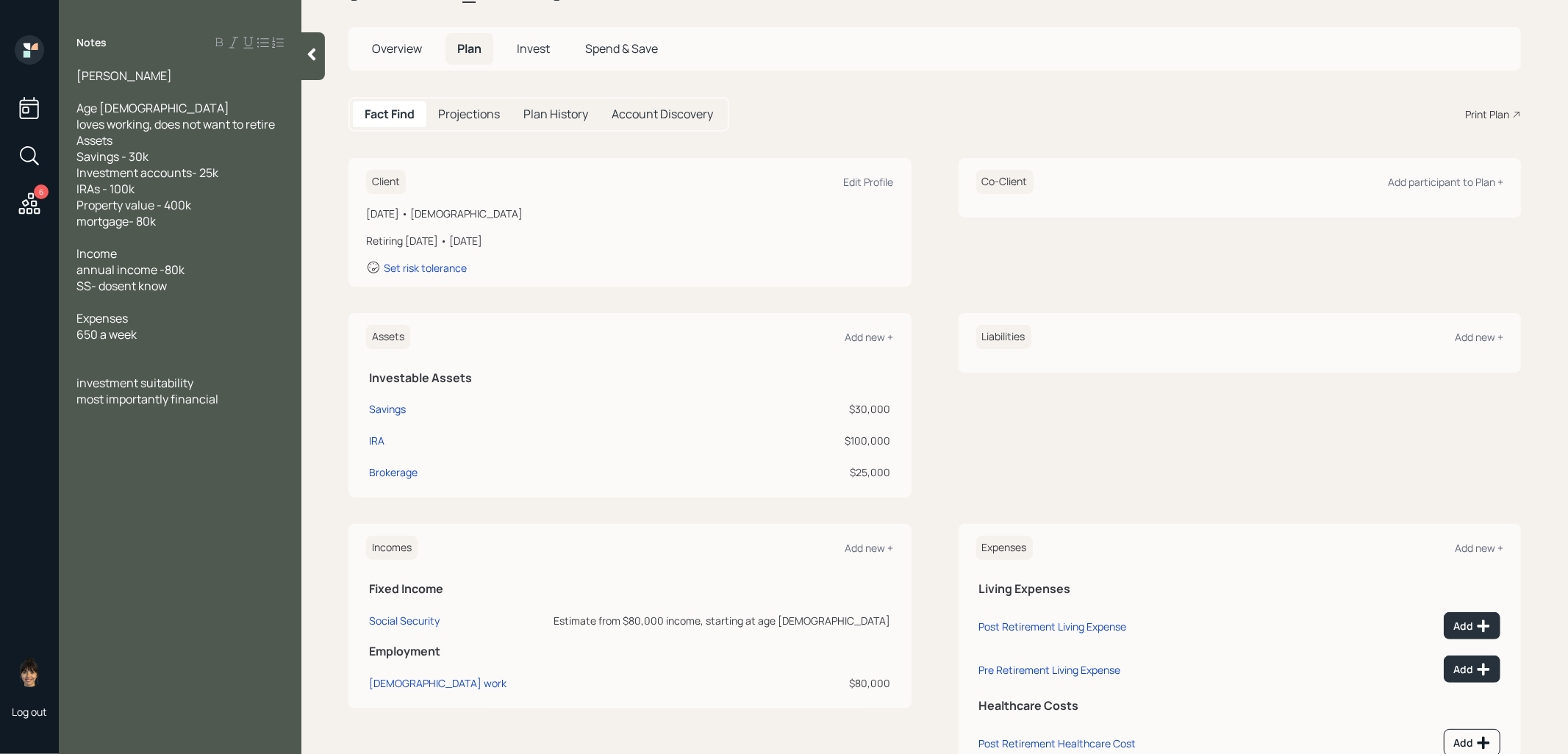
scroll to position [75, 0]
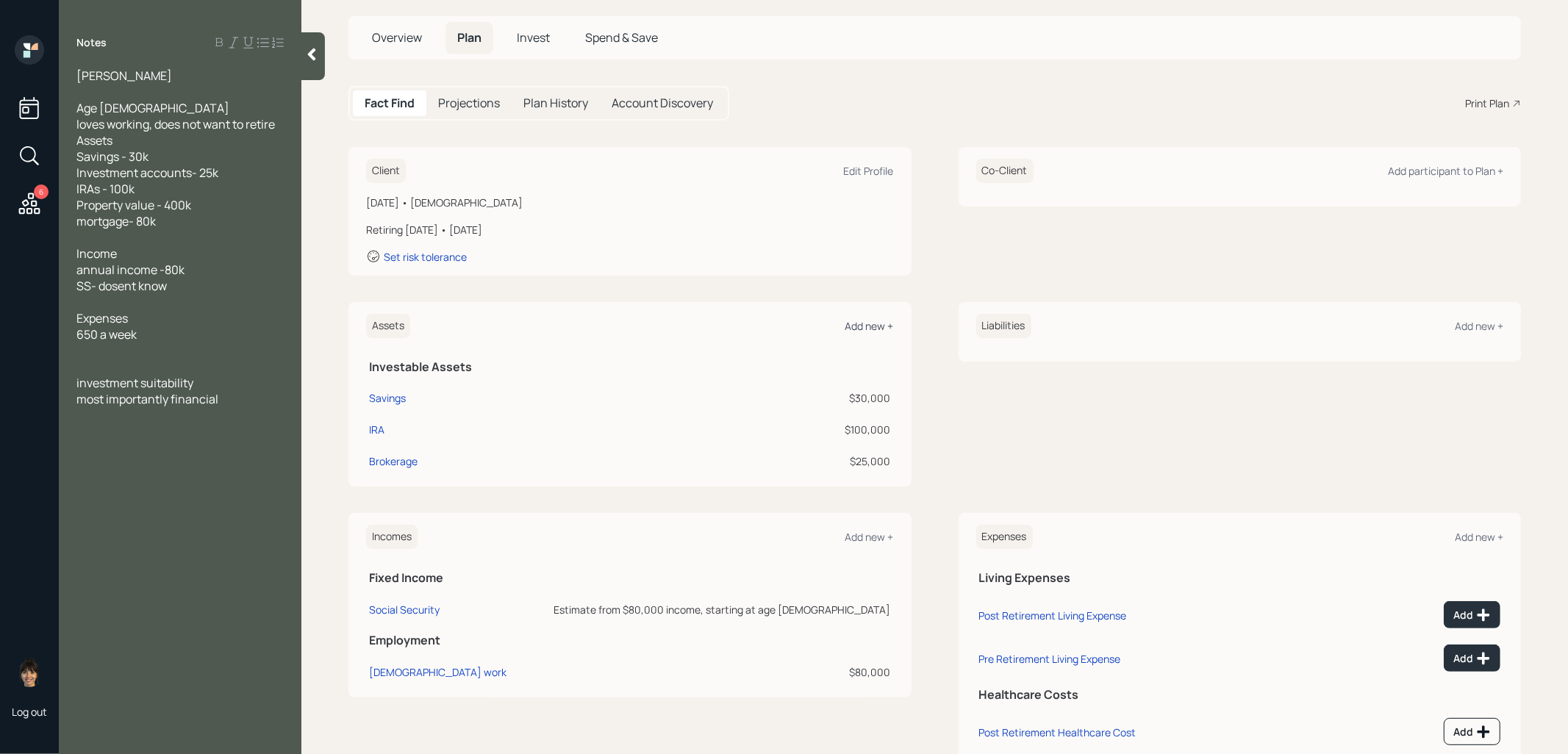
click at [885, 323] on div "Add new +" at bounding box center [870, 326] width 49 height 14
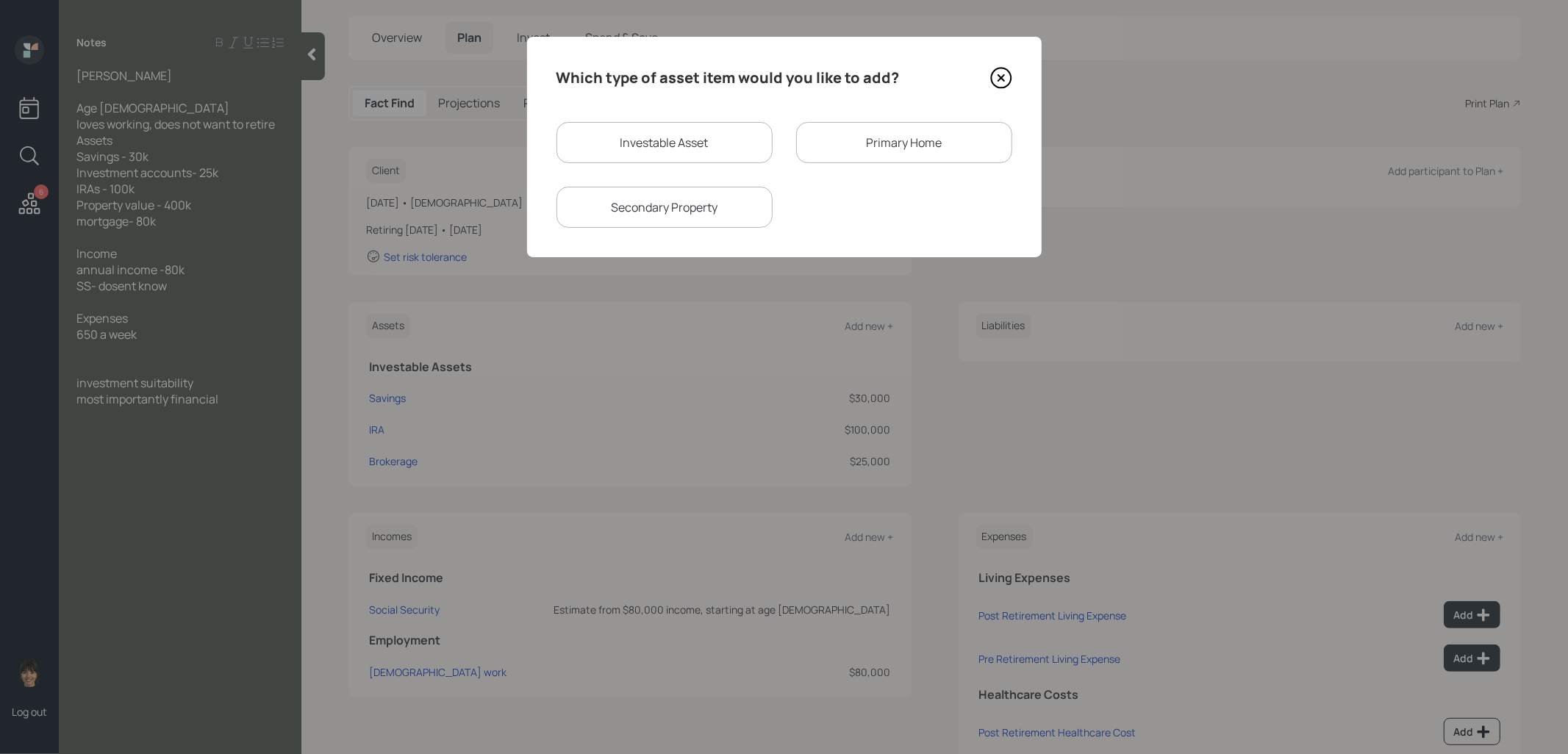
click at [851, 146] on div "Primary Home" at bounding box center [904, 142] width 216 height 41
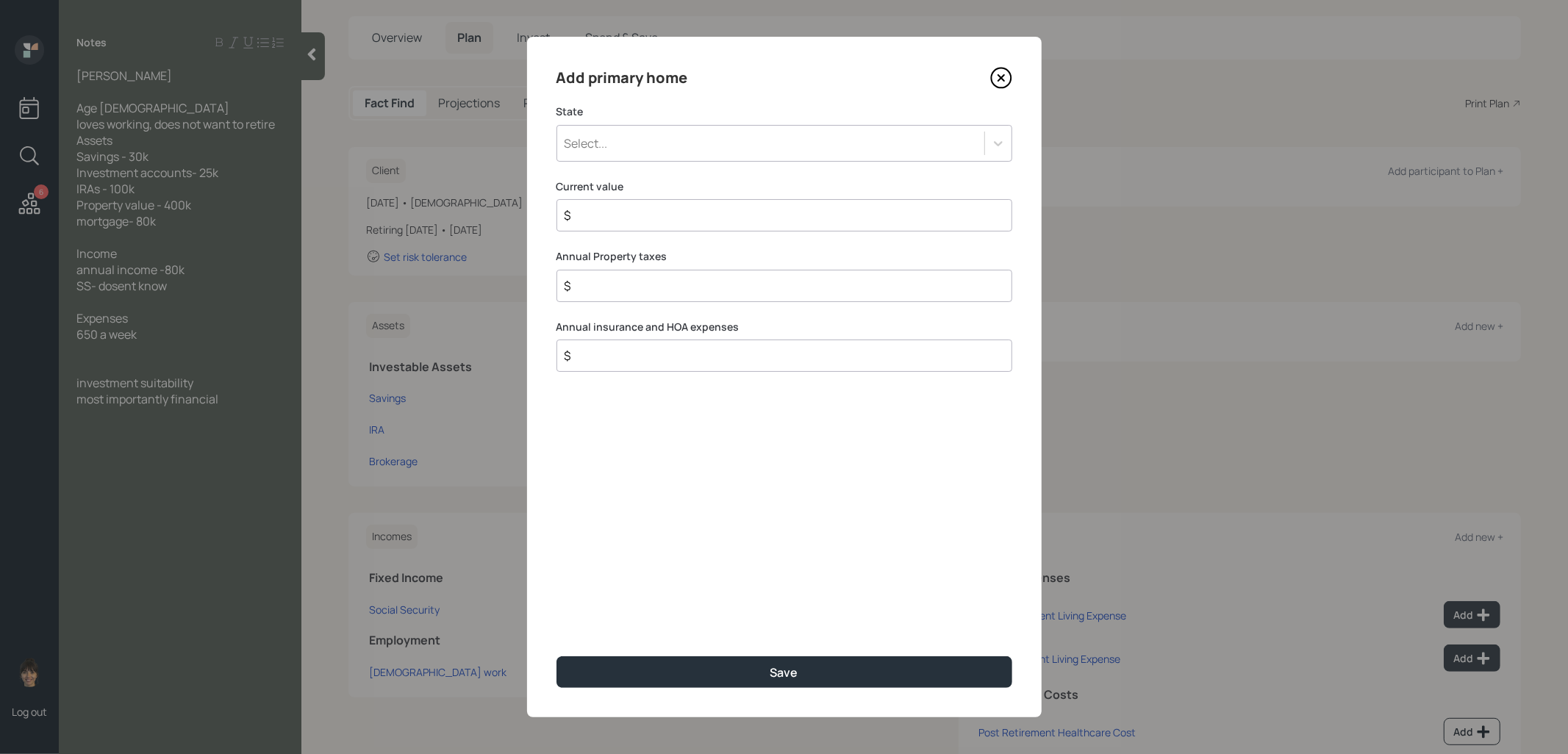
click at [767, 147] on div "Select..." at bounding box center [771, 143] width 428 height 25
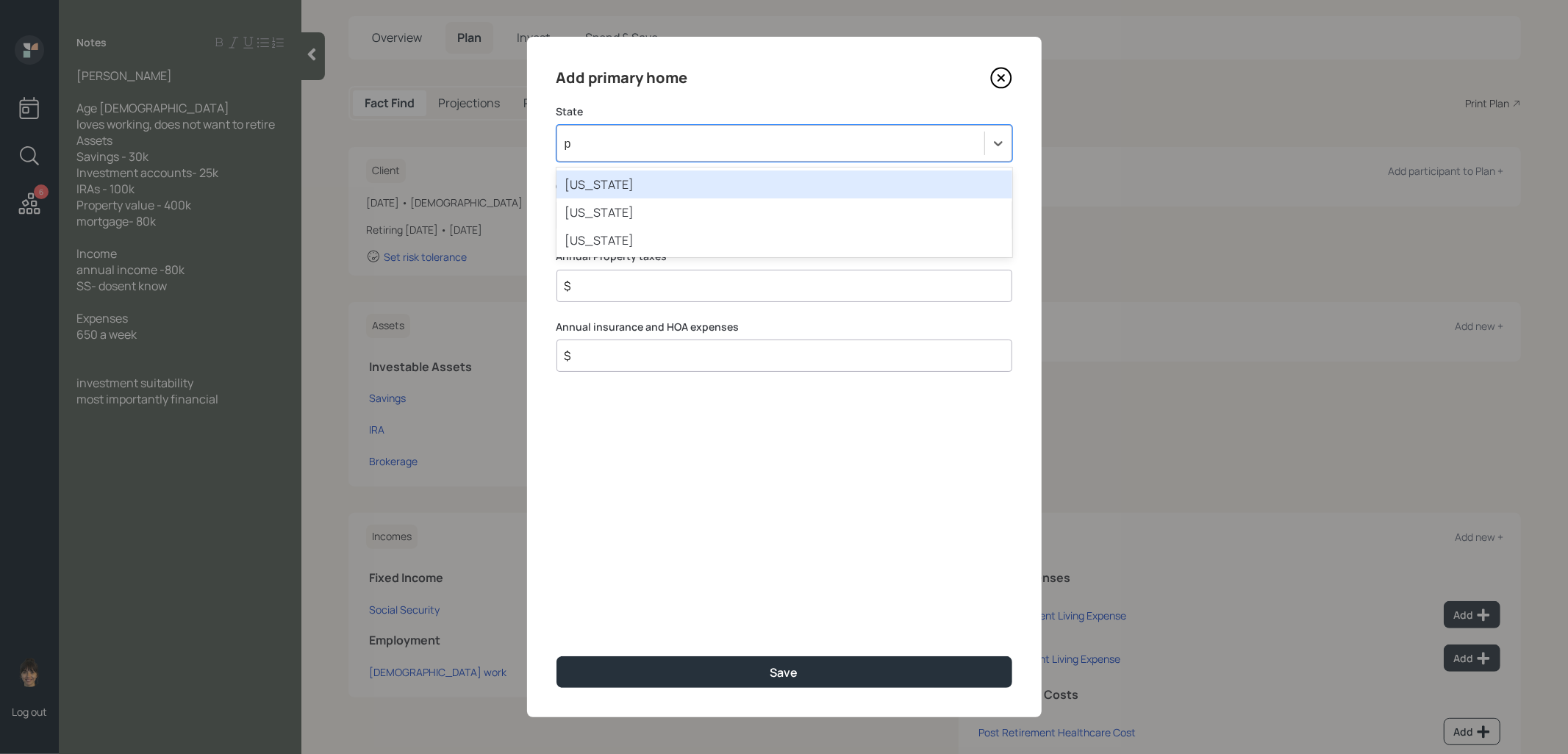
type input "pa"
click at [727, 180] on div "[US_STATE]" at bounding box center [784, 184] width 455 height 28
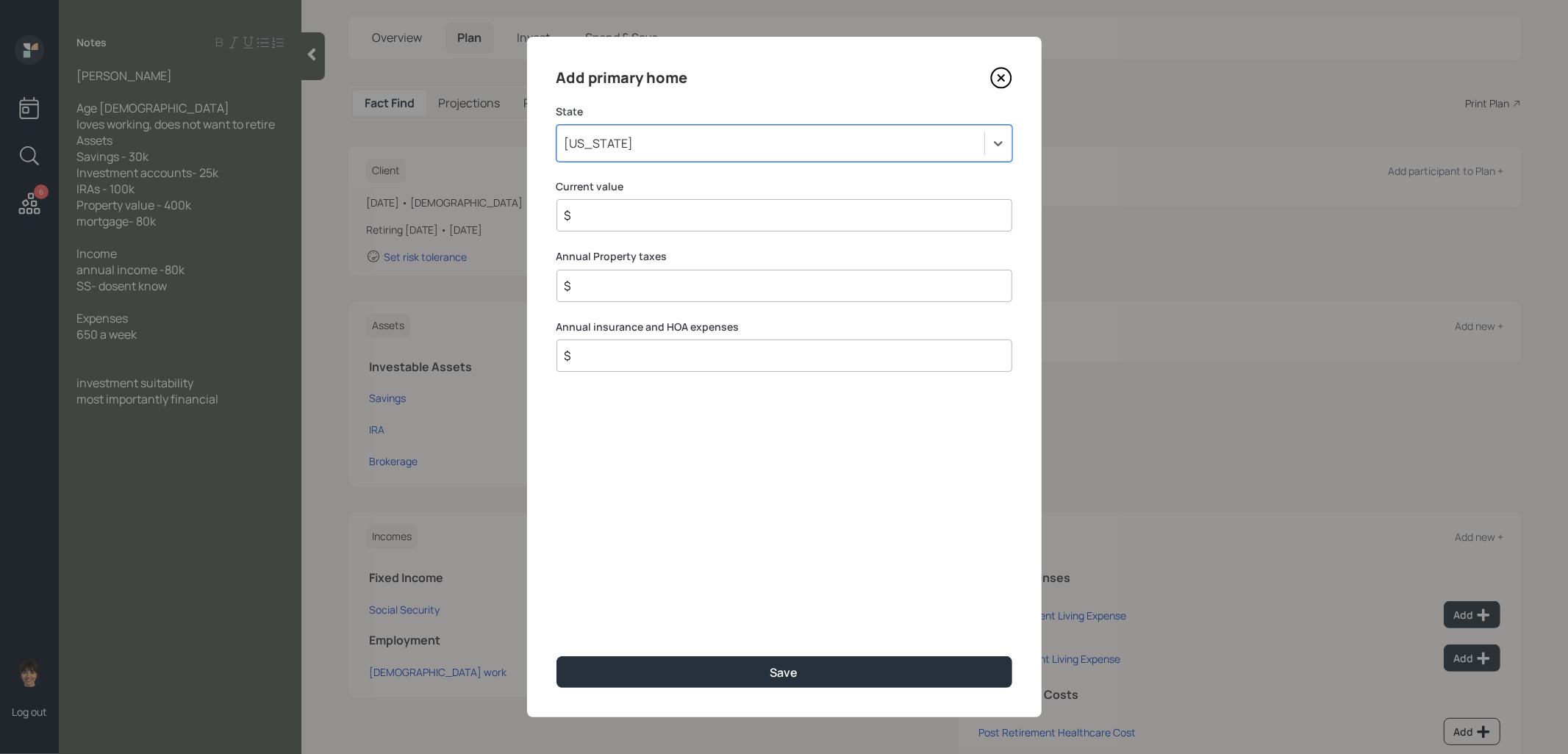
click at [695, 214] on input "$" at bounding box center [778, 215] width 430 height 17
type input "$ 400,000"
click at [646, 669] on button "Save" at bounding box center [784, 671] width 455 height 32
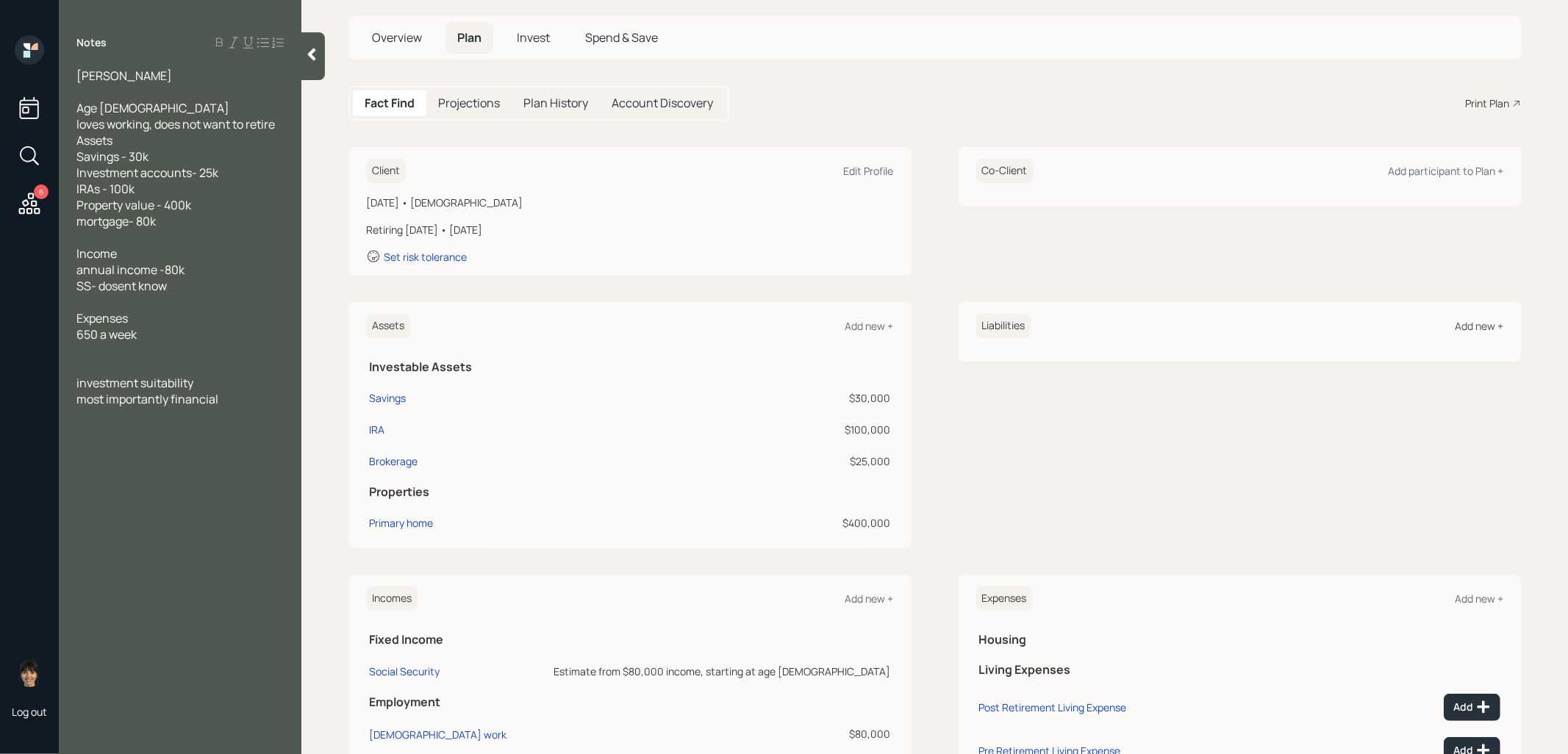
click at [1468, 322] on div "Add new +" at bounding box center [1479, 326] width 49 height 14
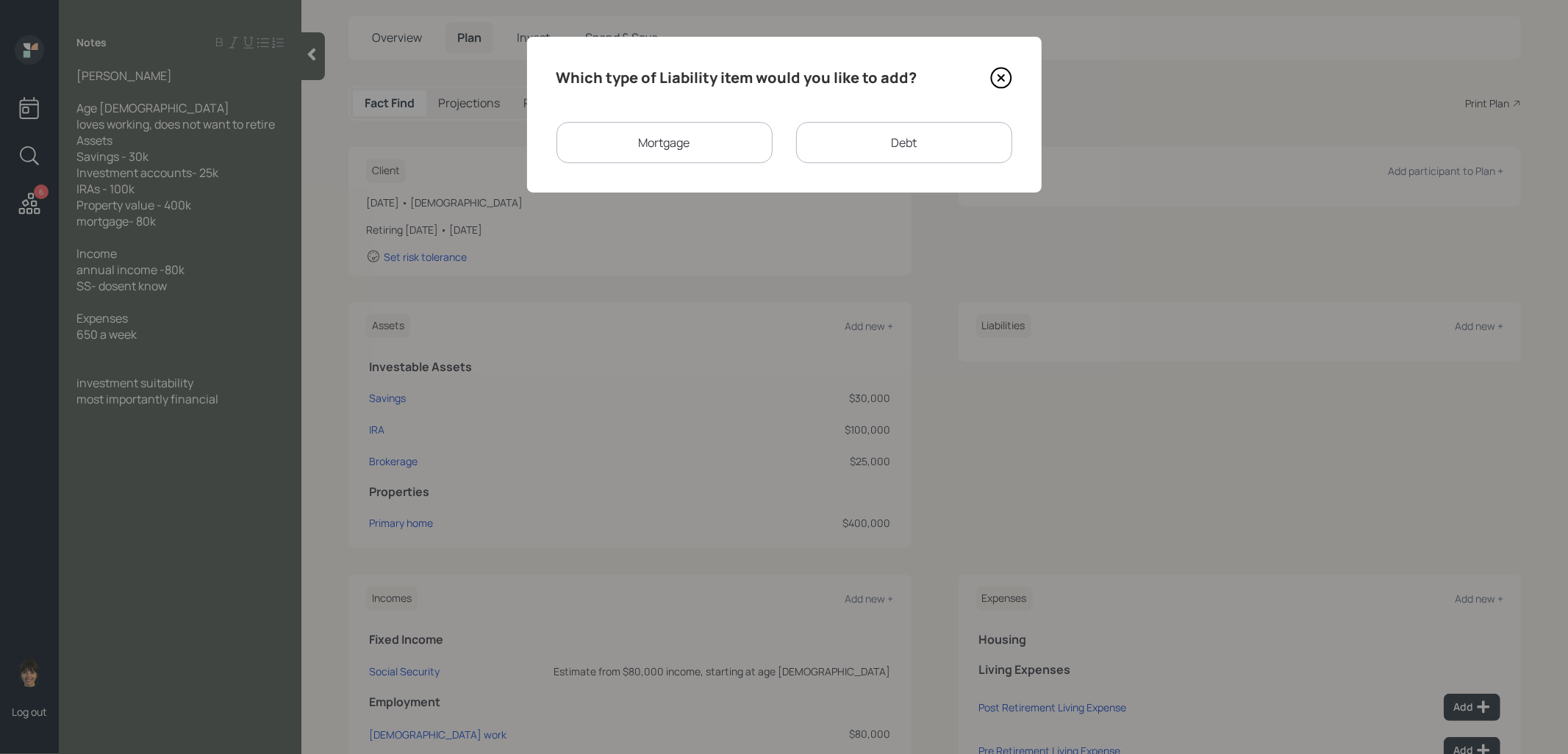
click at [712, 132] on div "Mortgage" at bounding box center [664, 142] width 216 height 41
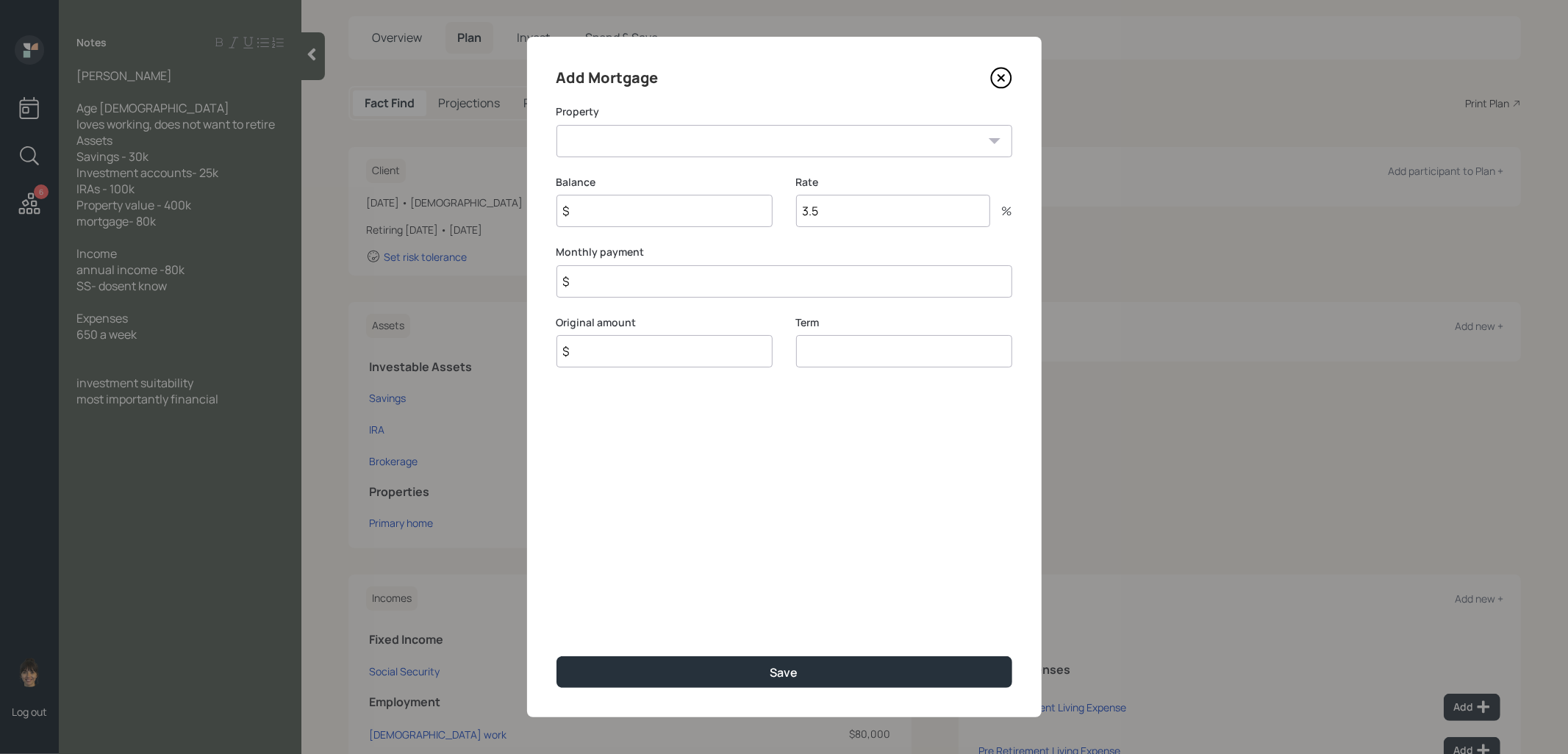
click at [716, 143] on select "PA Primary home" at bounding box center [784, 141] width 455 height 33
select select "0bc6c528-9af8-4438-b404-72d03ee6f684"
click at [556, 125] on select "PA Primary home" at bounding box center [784, 141] width 455 height 33
click at [681, 224] on input "$" at bounding box center [664, 211] width 216 height 33
type input "$ 80,000"
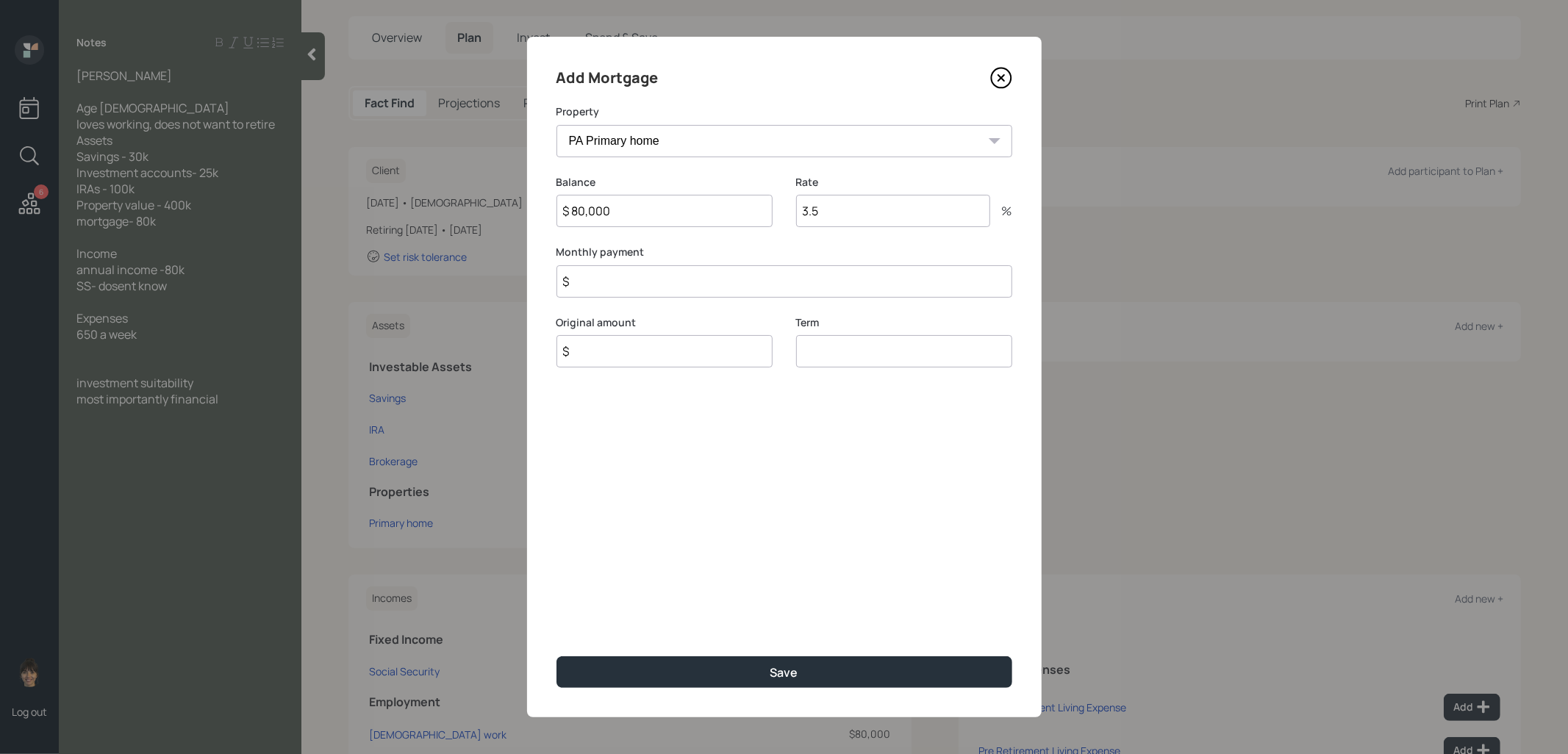
click at [615, 368] on div "Original amount $" at bounding box center [664, 350] width 216 height 70
click at [600, 351] on input "$" at bounding box center [664, 352] width 216 height 33
type input "$ 80,000"
click at [854, 351] on input "number" at bounding box center [904, 352] width 216 height 33
type input "30"
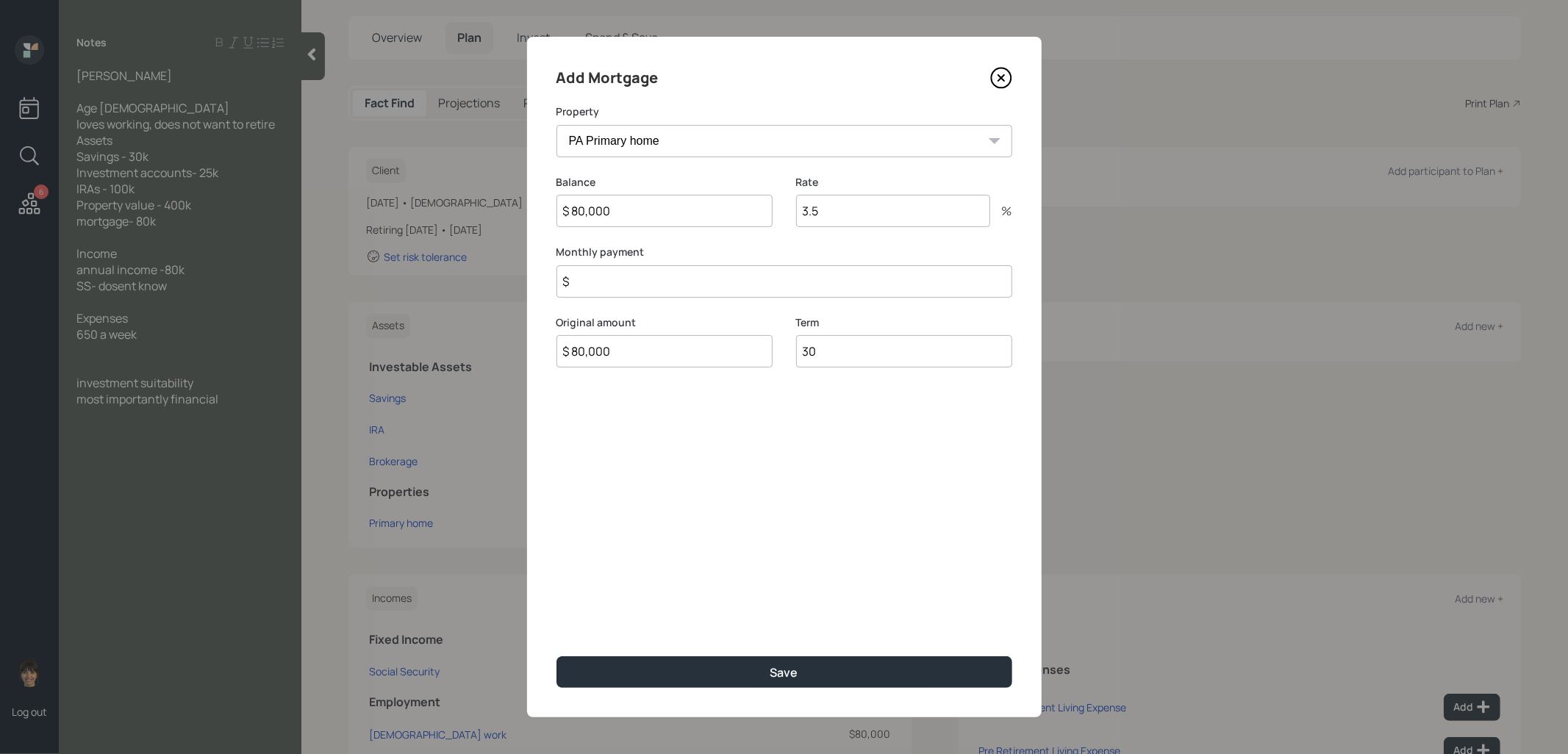
click at [622, 284] on input "$" at bounding box center [784, 281] width 455 height 33
type input "$ 1"
click at [689, 677] on button "Save" at bounding box center [784, 671] width 455 height 32
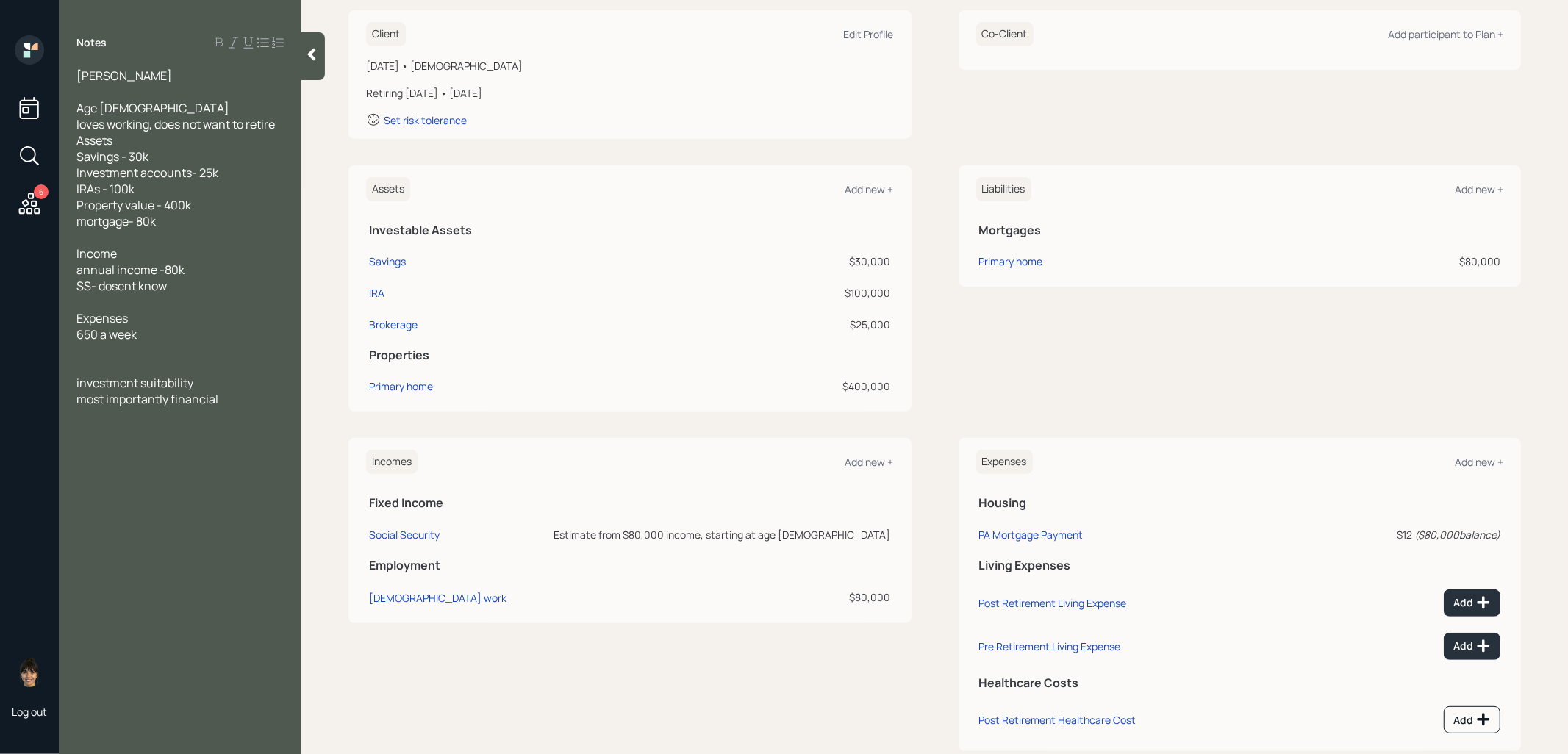
scroll to position [240, 0]
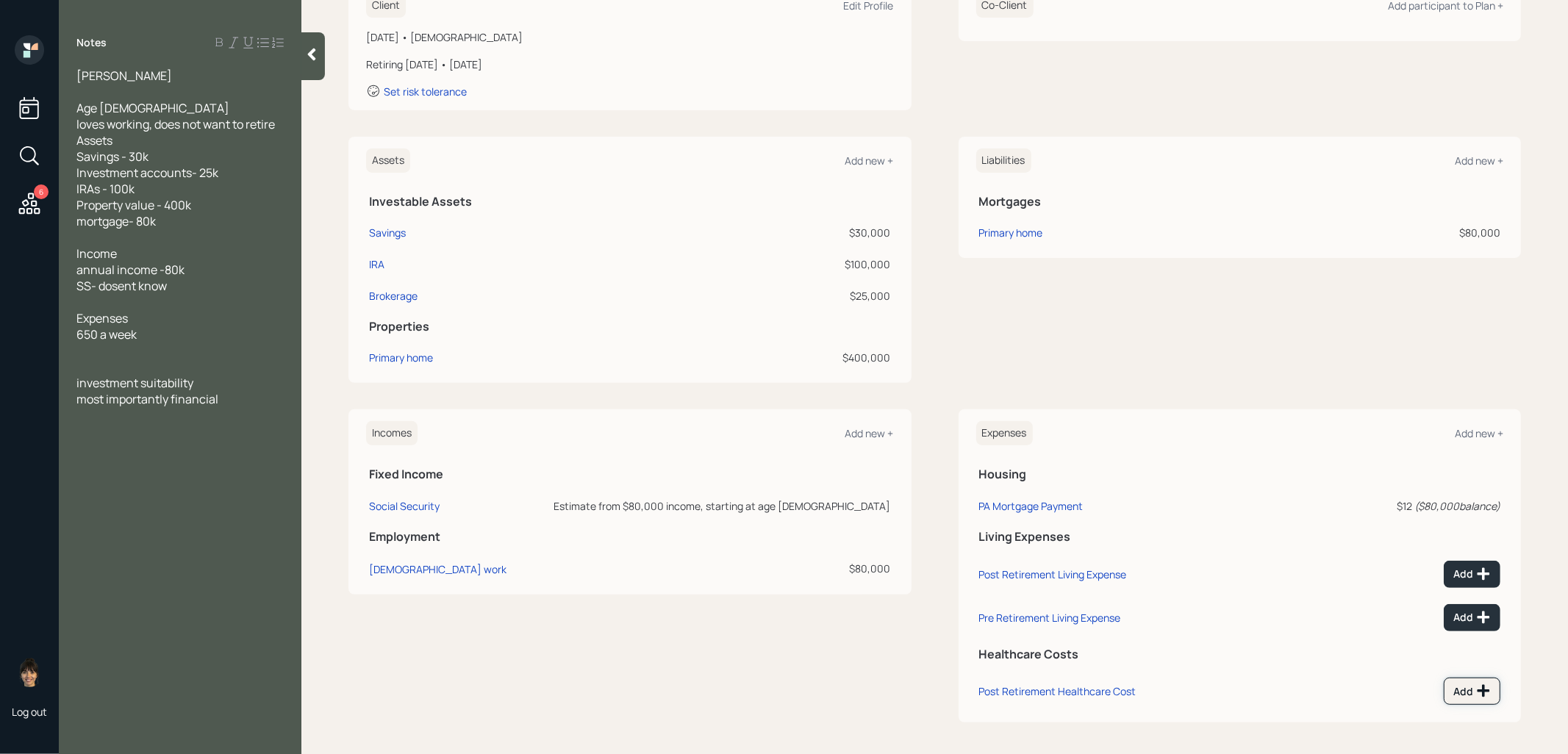
click at [1475, 687] on div "Add" at bounding box center [1472, 691] width 37 height 14
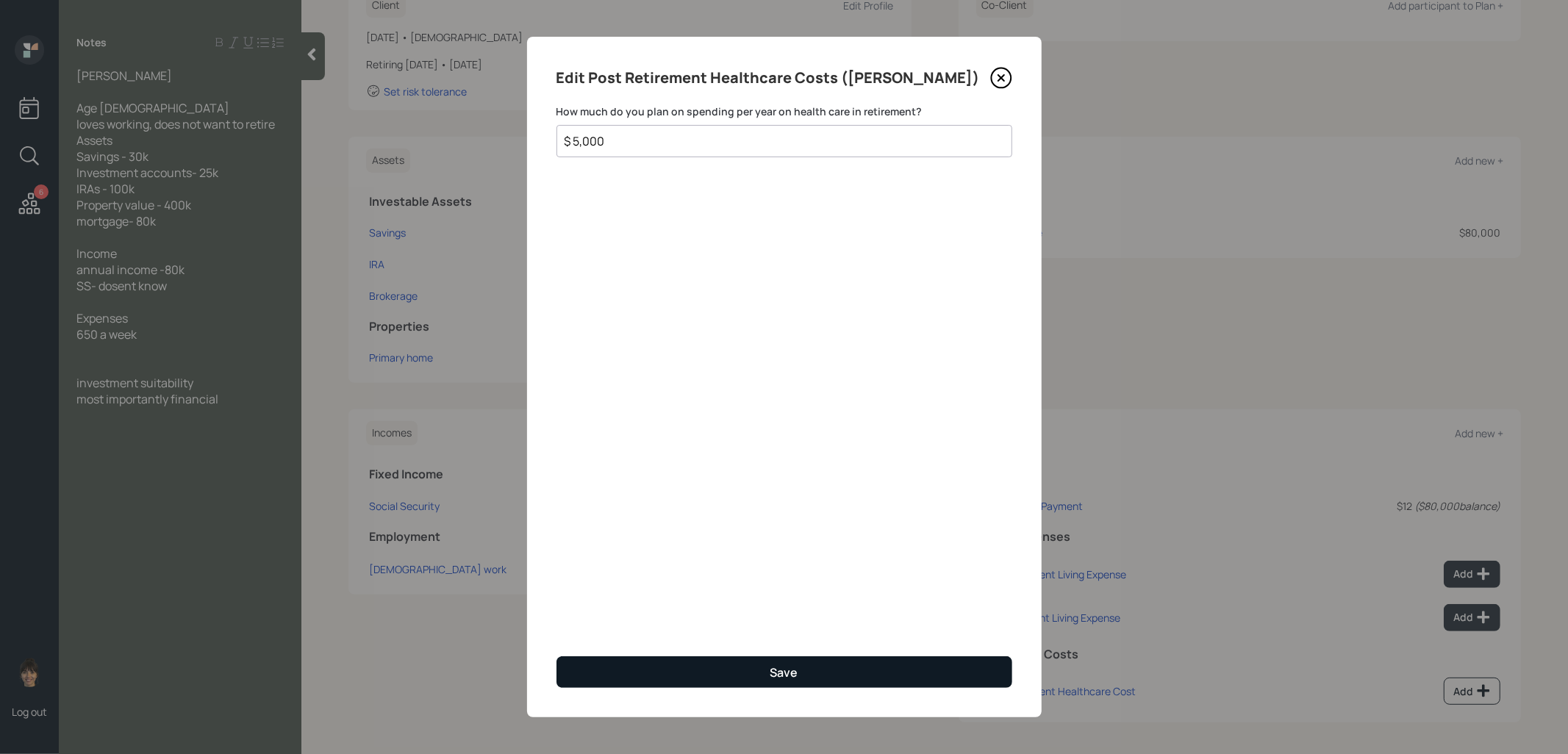
type input "$ 5,000"
click at [961, 675] on button "Save" at bounding box center [784, 671] width 455 height 32
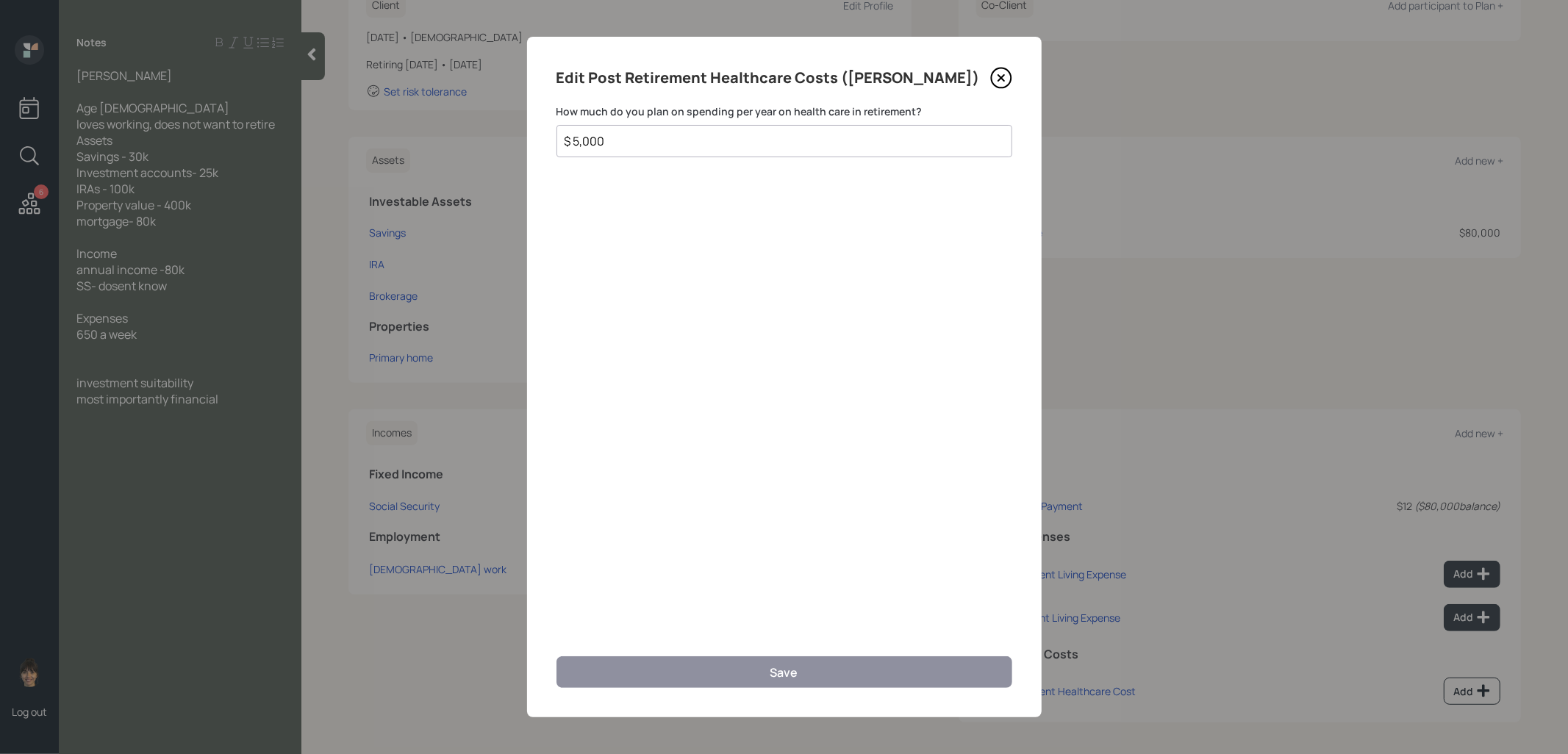
scroll to position [231, 0]
